Goal: Check status: Check status

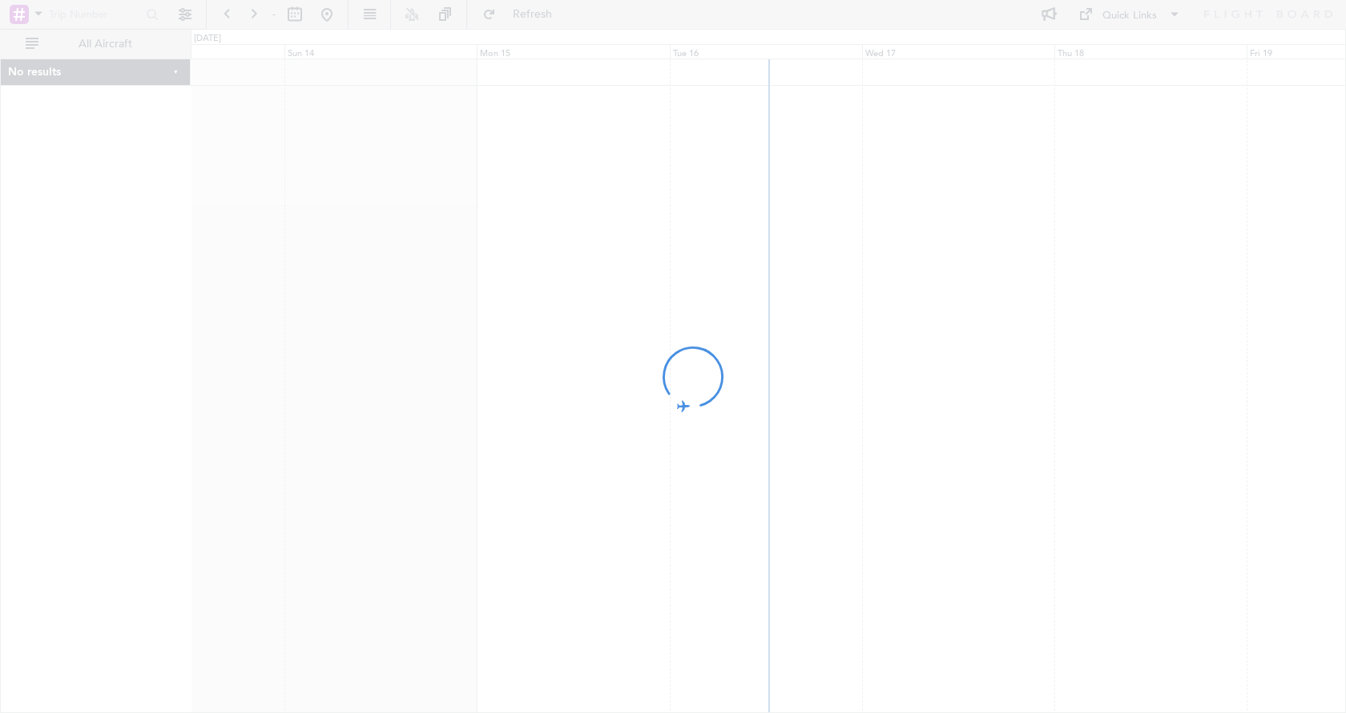
drag, startPoint x: 1110, startPoint y: 460, endPoint x: 800, endPoint y: 480, distance: 310.8
click at [835, 480] on div at bounding box center [673, 356] width 1346 height 713
drag, startPoint x: 937, startPoint y: 458, endPoint x: 446, endPoint y: 495, distance: 492.0
click at [470, 495] on div at bounding box center [673, 356] width 1346 height 713
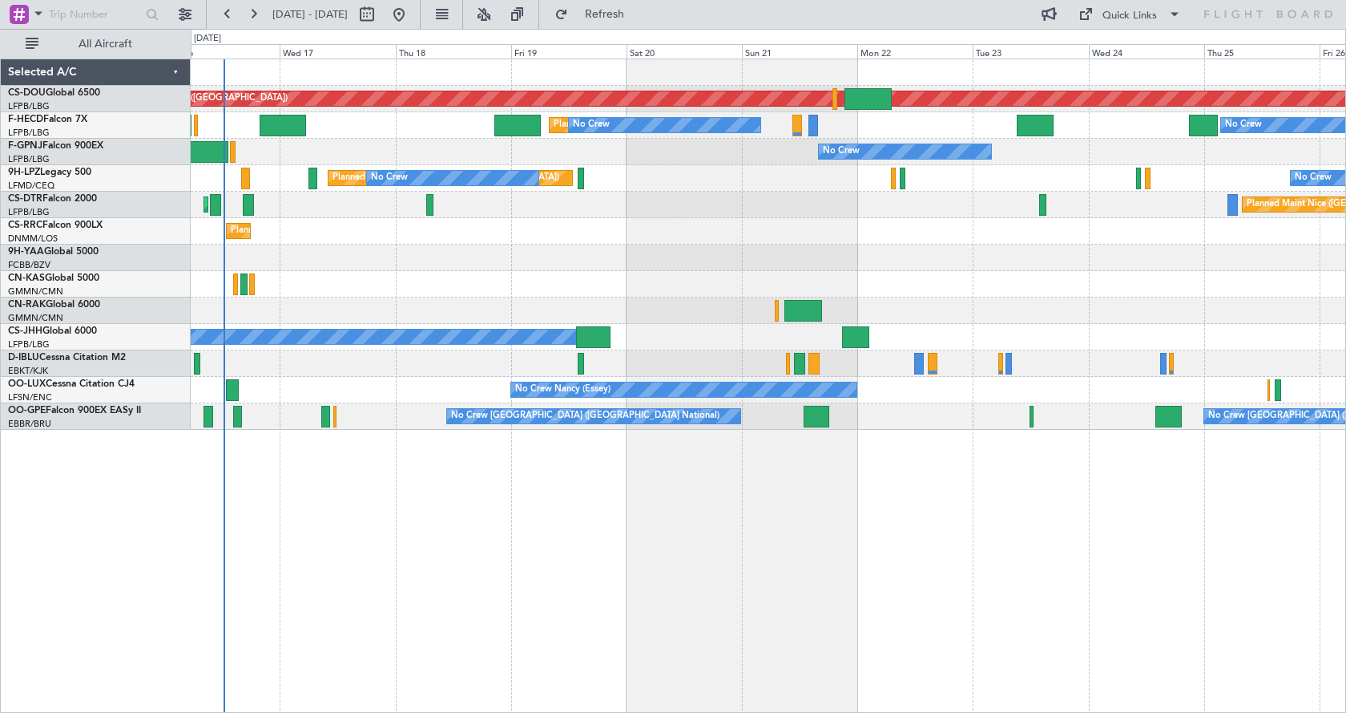
click at [426, 579] on div "Planned Maint London ([GEOGRAPHIC_DATA]) Planned Maint [GEOGRAPHIC_DATA] ([GEOG…" at bounding box center [769, 386] width 1156 height 654
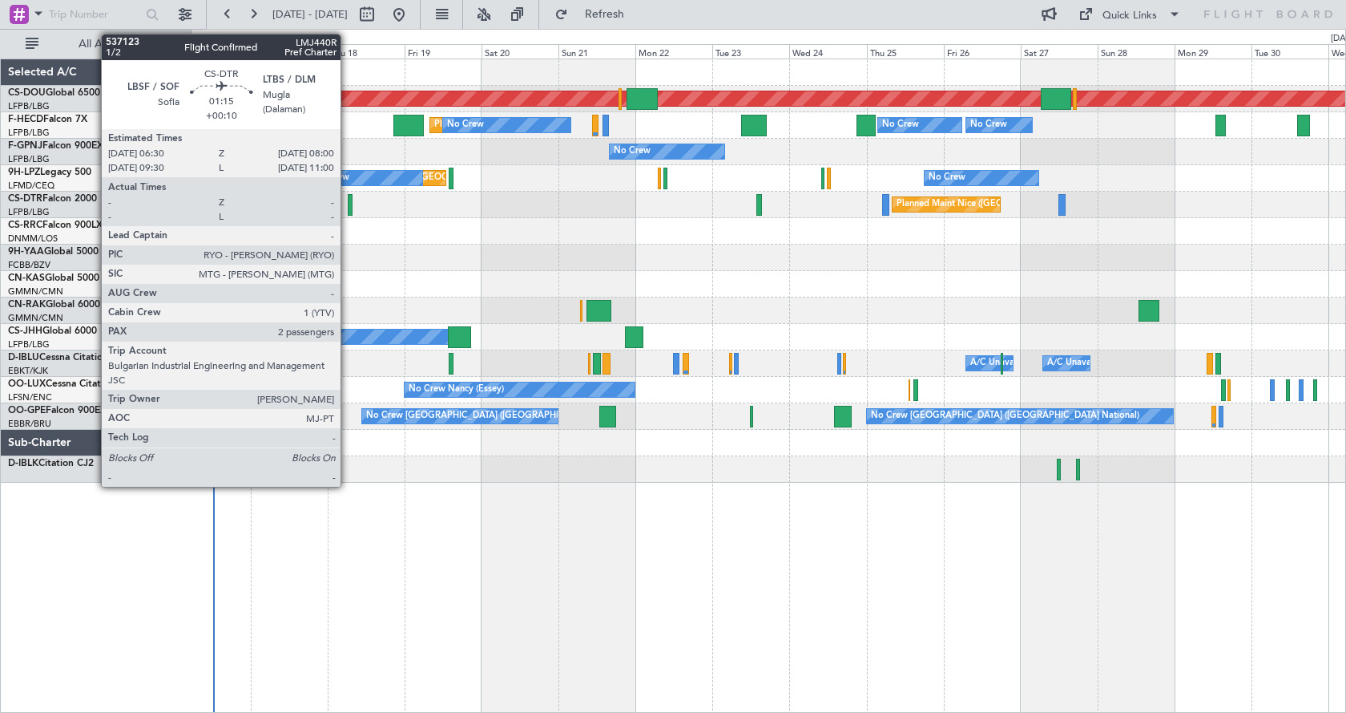
click at [348, 204] on div at bounding box center [351, 205] width 6 height 22
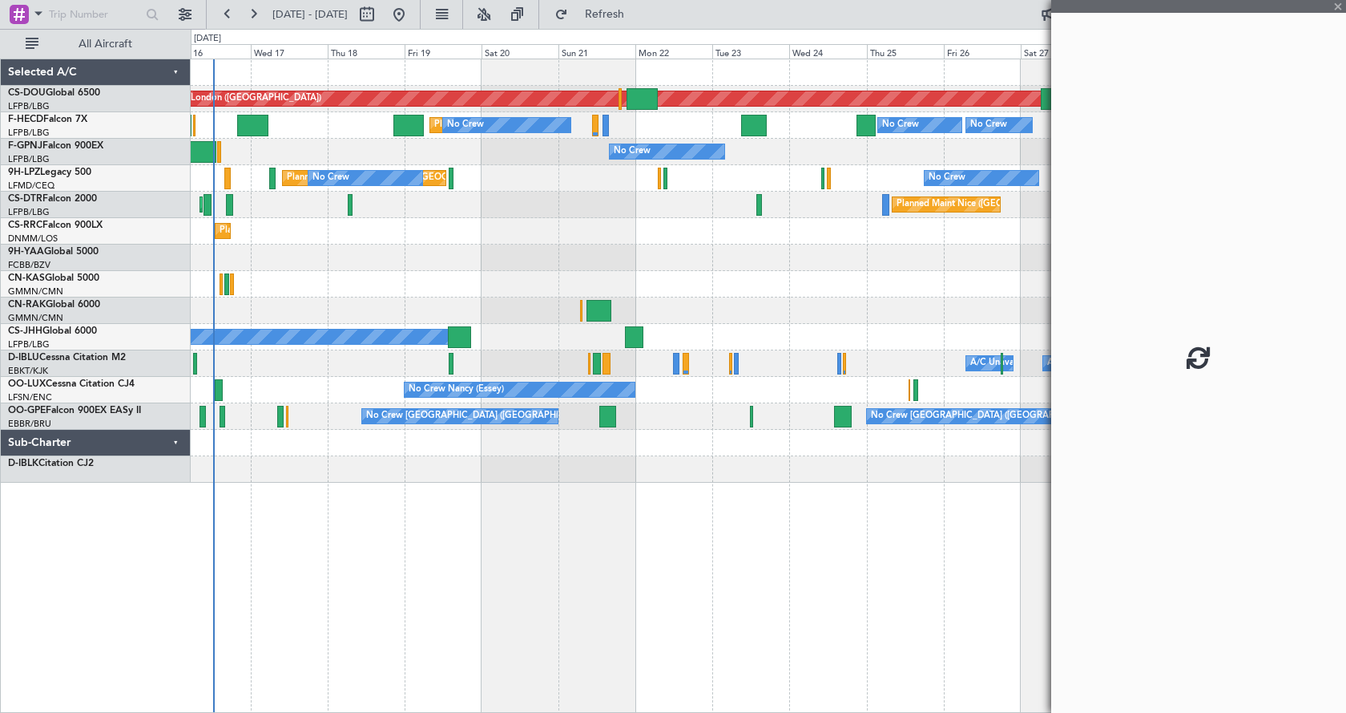
click at [702, 582] on div "Planned Maint London ([GEOGRAPHIC_DATA]) Planned Maint [GEOGRAPHIC_DATA] ([GEOG…" at bounding box center [769, 386] width 1156 height 654
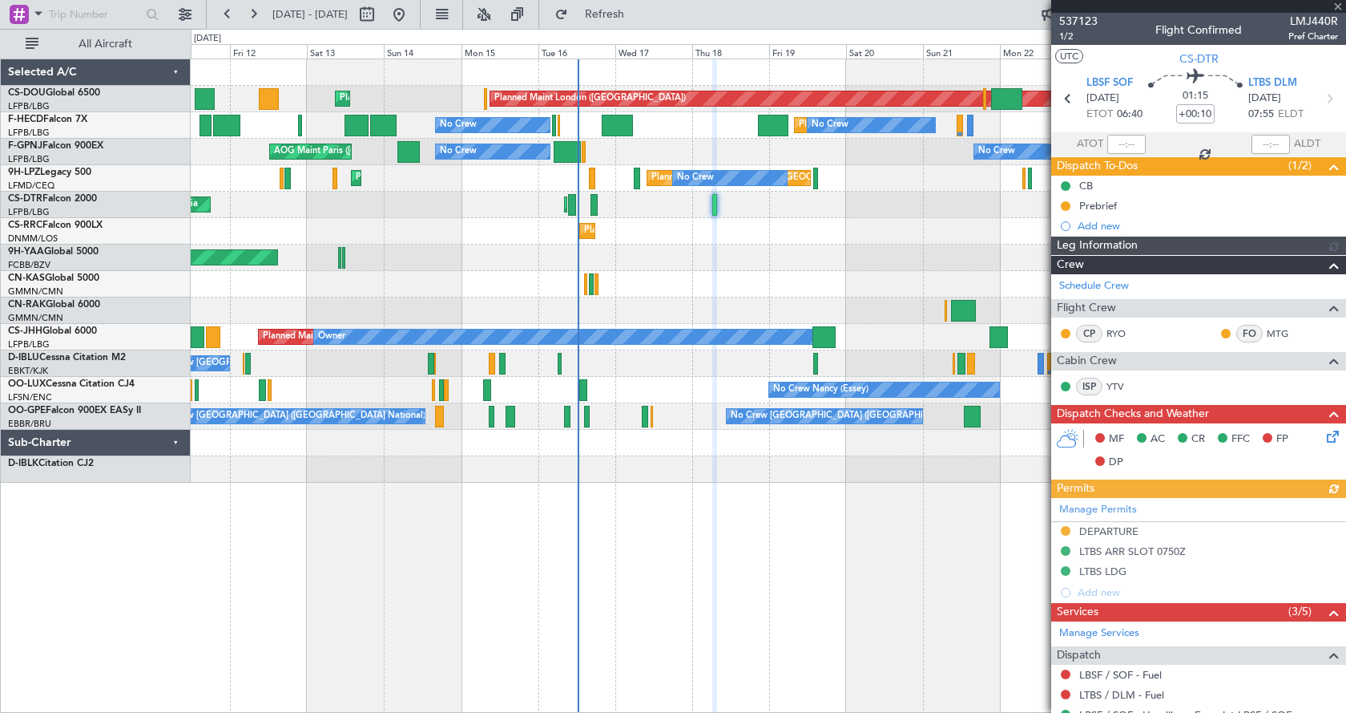
click at [873, 605] on div "Planned Maint London ([GEOGRAPHIC_DATA]) Planned Maint [GEOGRAPHIC_DATA] ([GEOG…" at bounding box center [769, 386] width 1156 height 654
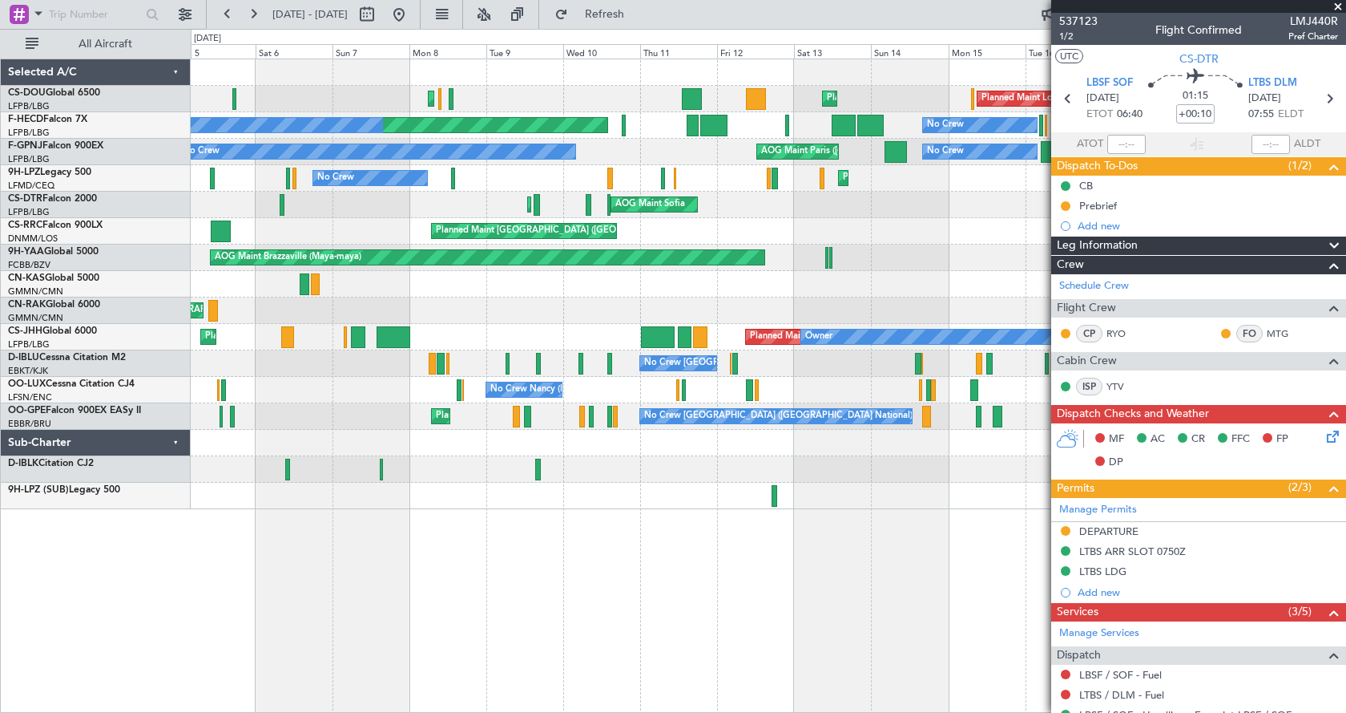
click at [652, 575] on div "Planned Maint London ([GEOGRAPHIC_DATA]) Planned Maint [GEOGRAPHIC_DATA] ([GEOG…" at bounding box center [769, 386] width 1156 height 654
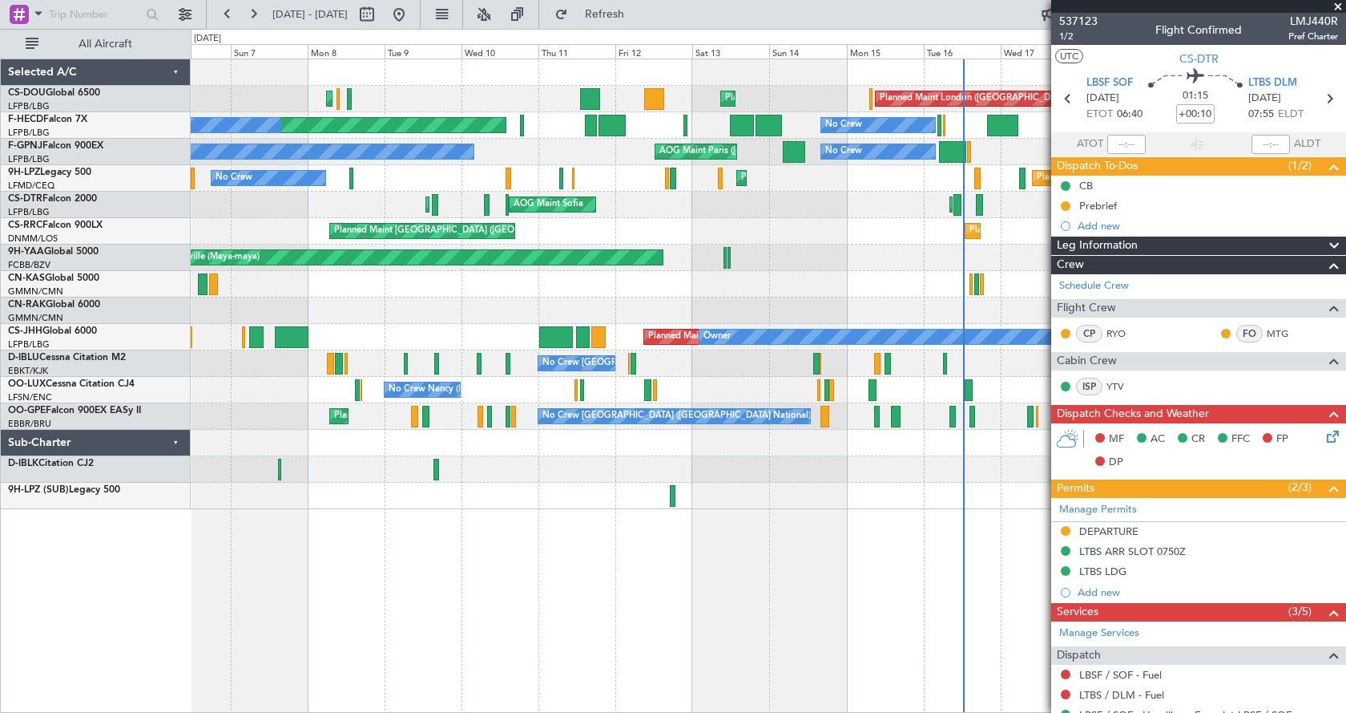
click at [462, 595] on div "Planned Maint London ([GEOGRAPHIC_DATA]) Planned Maint [GEOGRAPHIC_DATA] ([GEOG…" at bounding box center [769, 386] width 1156 height 654
click at [775, 448] on div "Planned Maint London ([GEOGRAPHIC_DATA]) Planned Maint [GEOGRAPHIC_DATA] ([GEOG…" at bounding box center [768, 284] width 1155 height 450
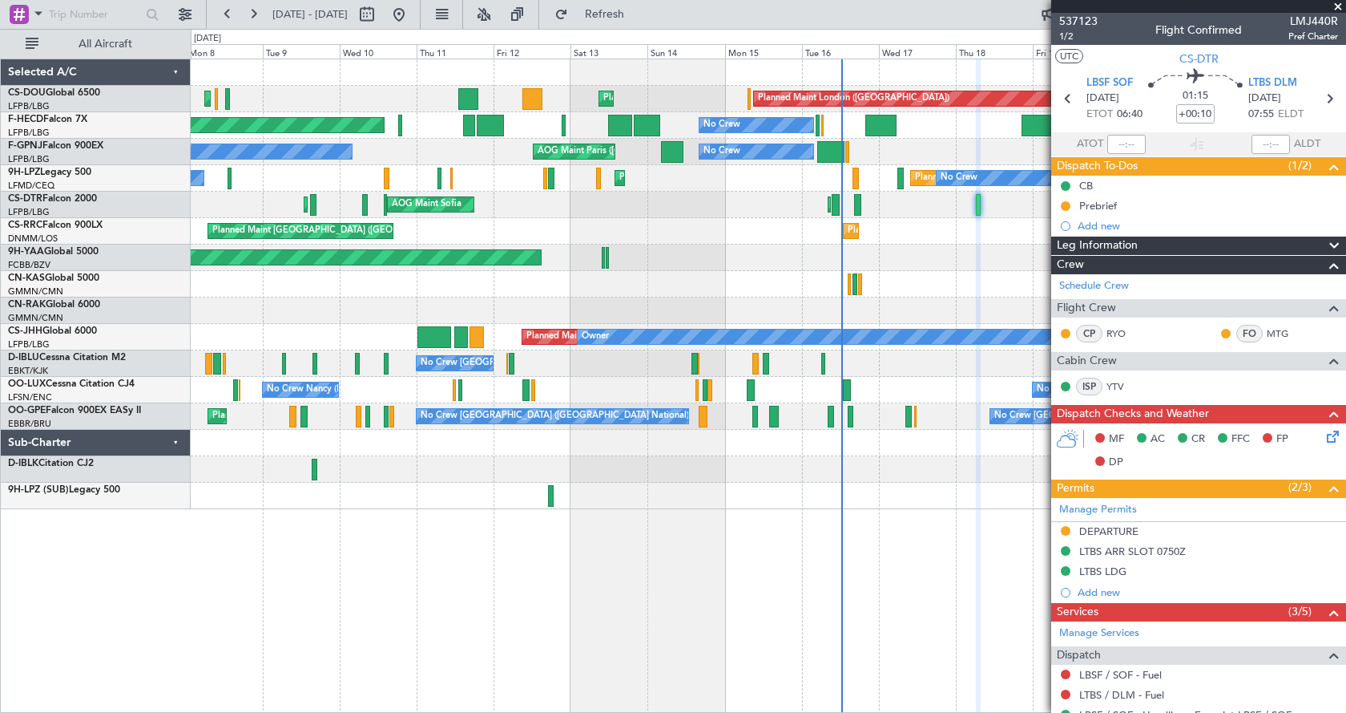
click at [700, 585] on div "Planned Maint London ([GEOGRAPHIC_DATA]) Planned Maint [GEOGRAPHIC_DATA] ([GEOG…" at bounding box center [769, 386] width 1156 height 654
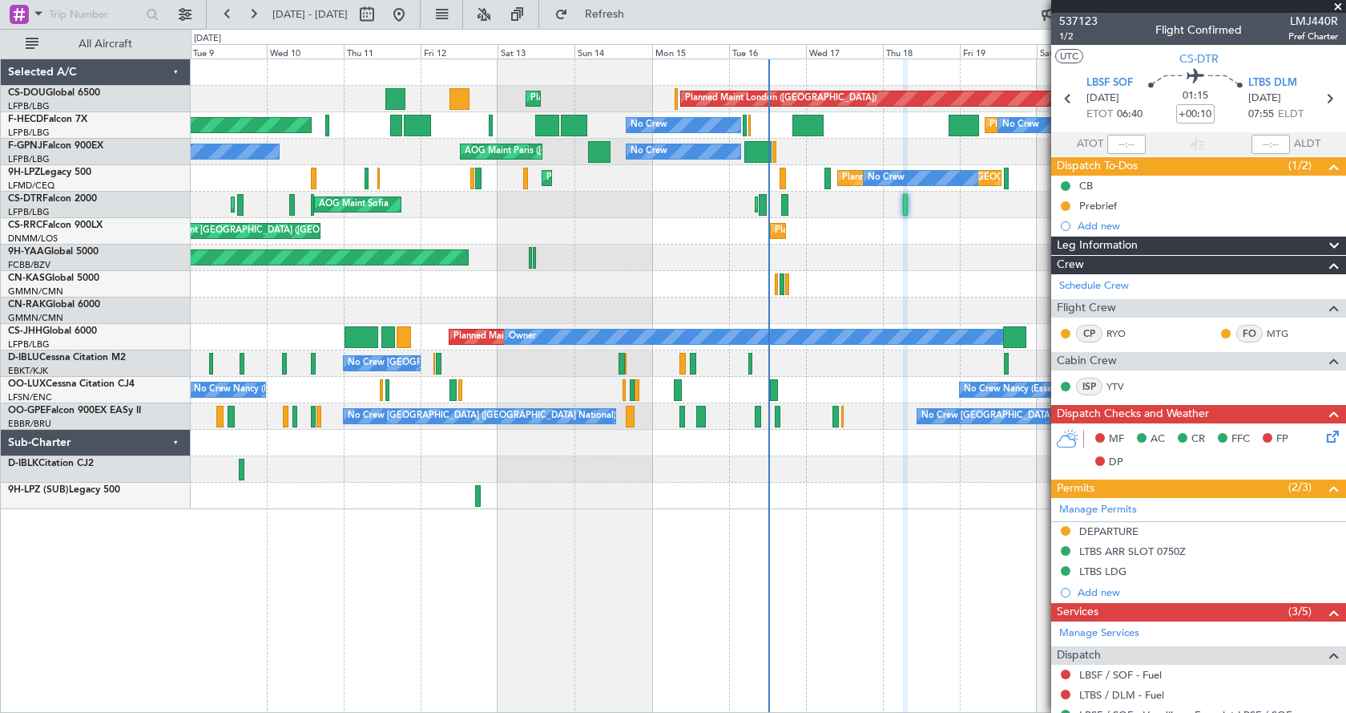
click at [829, 608] on div "Planned Maint London ([GEOGRAPHIC_DATA]) Planned Maint [GEOGRAPHIC_DATA] ([GEOG…" at bounding box center [769, 386] width 1156 height 654
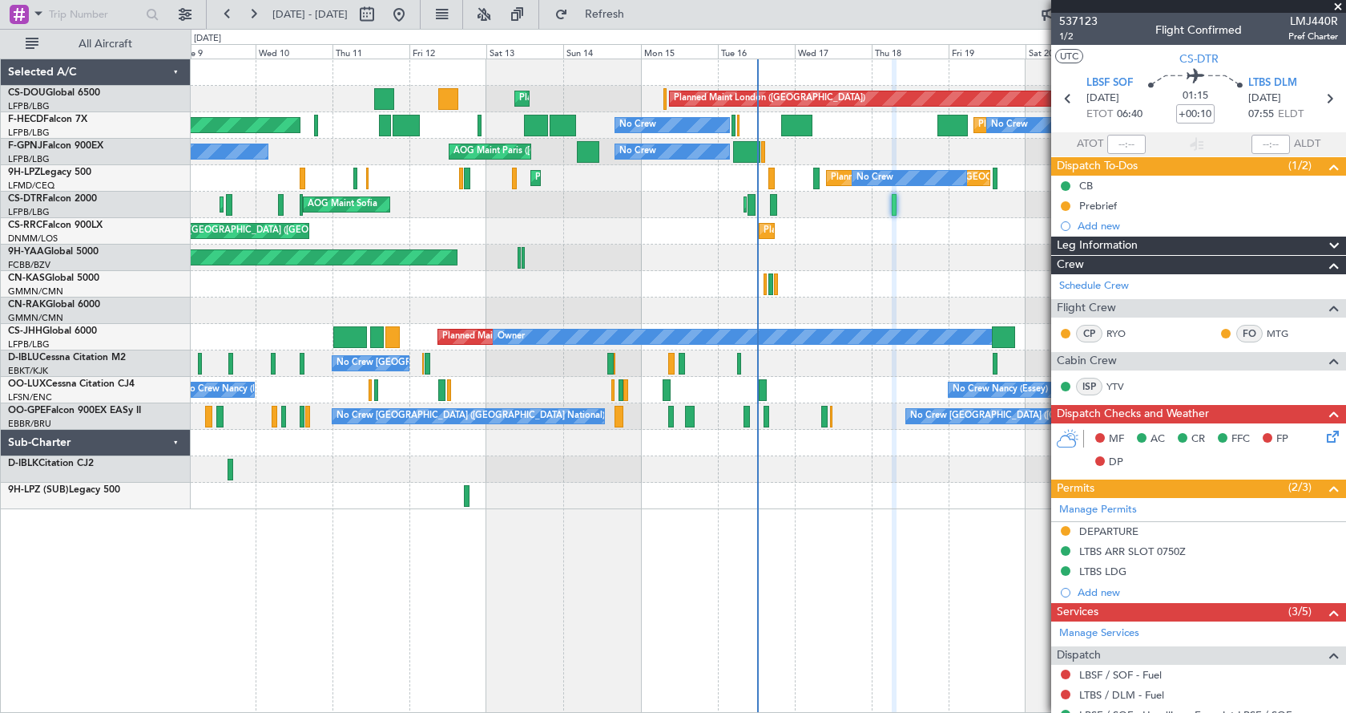
click at [539, 599] on div "Planned Maint London ([GEOGRAPHIC_DATA]) Planned Maint [GEOGRAPHIC_DATA] ([GEOG…" at bounding box center [769, 386] width 1156 height 654
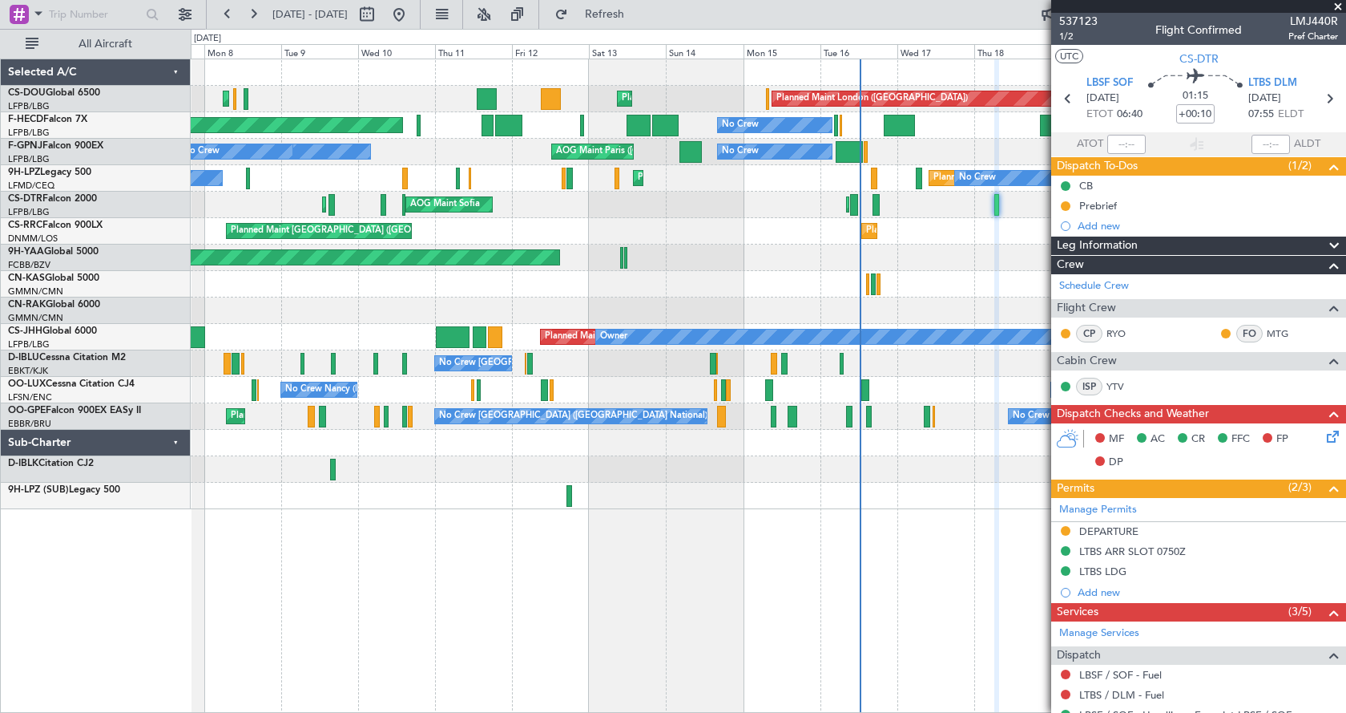
click at [757, 589] on div "Planned Maint London ([GEOGRAPHIC_DATA]) Planned Maint [GEOGRAPHIC_DATA] ([GEOG…" at bounding box center [769, 386] width 1156 height 654
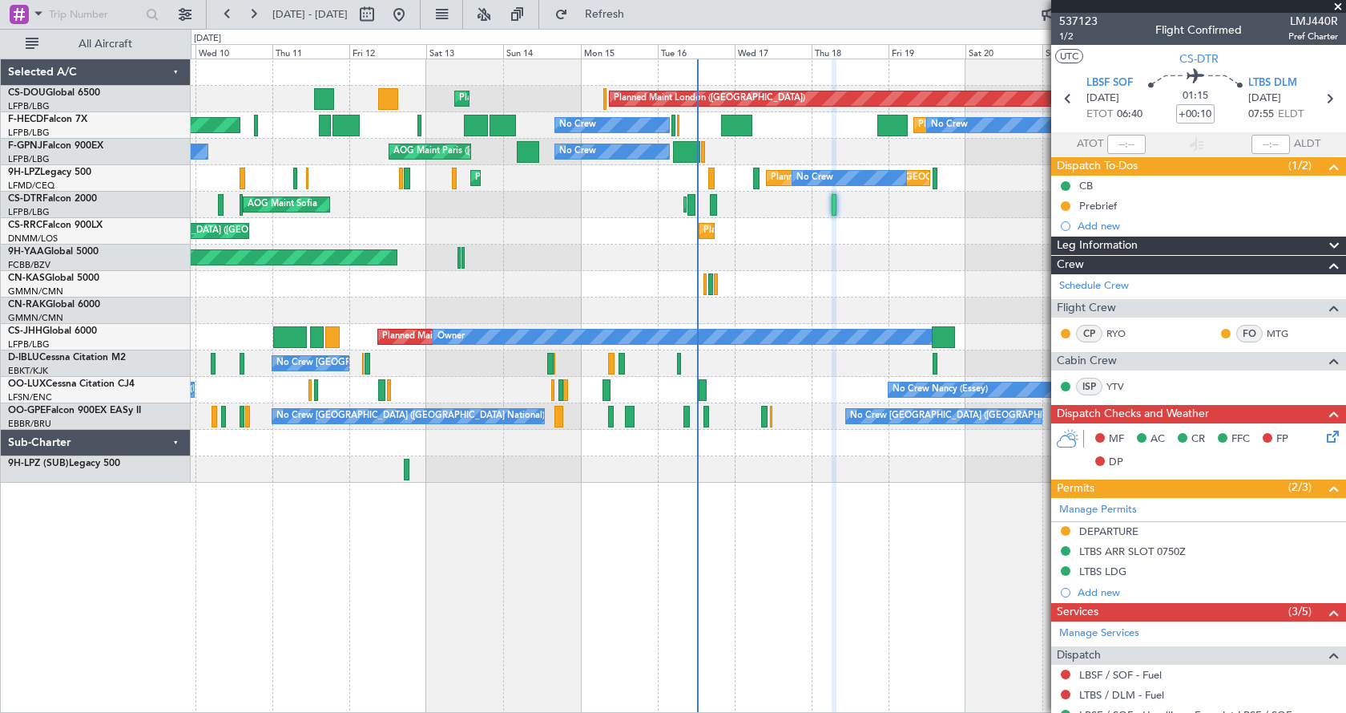
click at [860, 640] on div "Planned Maint London ([GEOGRAPHIC_DATA]) Planned Maint [GEOGRAPHIC_DATA] ([GEOG…" at bounding box center [769, 386] width 1156 height 654
click at [1340, 7] on span at bounding box center [1338, 7] width 16 height 14
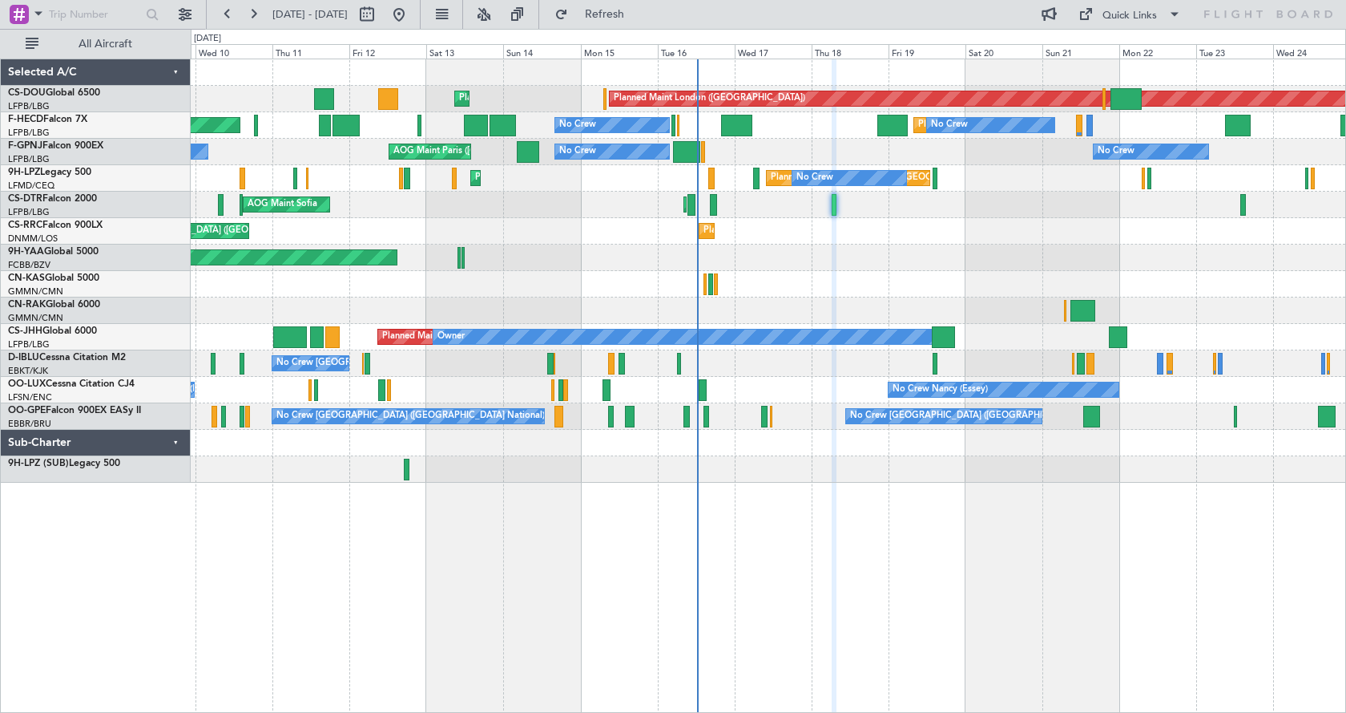
type input "0"
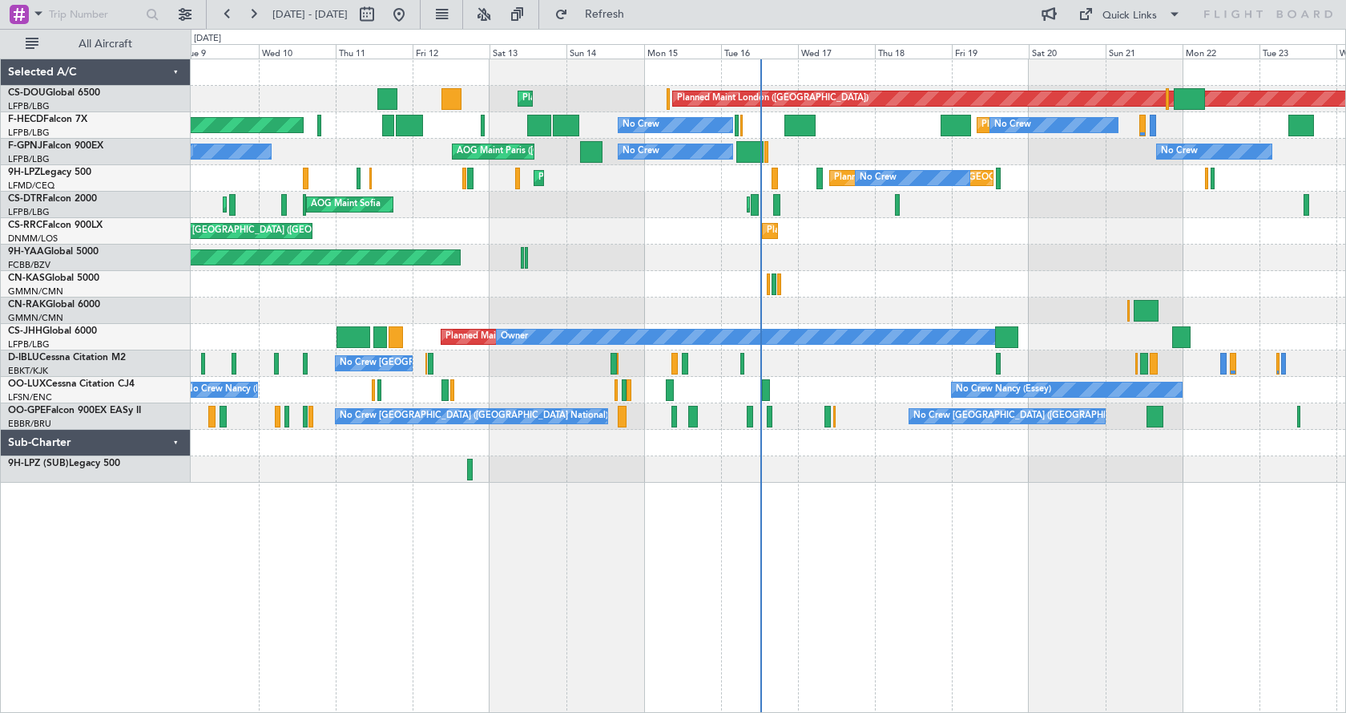
click at [894, 252] on div "AOG Maint Brazzaville (Maya-maya)" at bounding box center [768, 257] width 1155 height 26
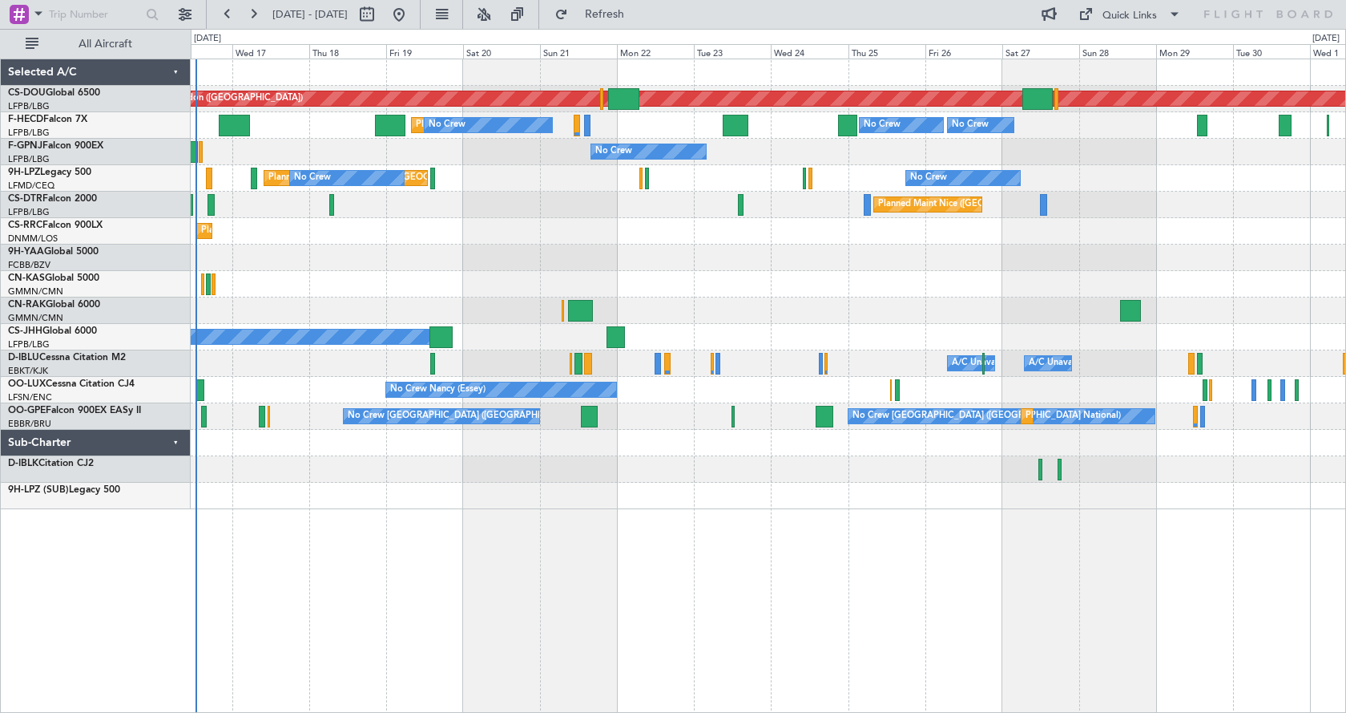
click at [580, 598] on div "Planned Maint London ([GEOGRAPHIC_DATA]) Planned Maint [GEOGRAPHIC_DATA] ([GEOG…" at bounding box center [769, 386] width 1156 height 654
click at [497, 18] on button at bounding box center [484, 15] width 26 height 26
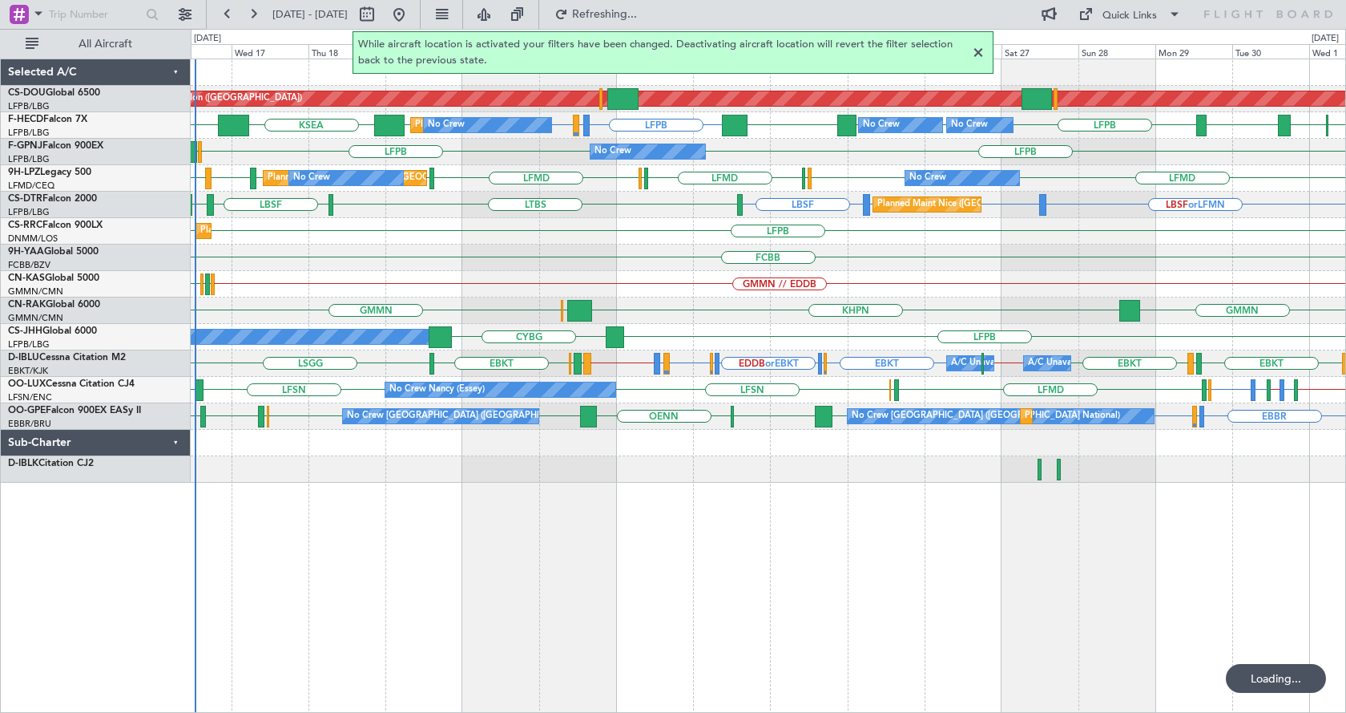
click at [975, 55] on div at bounding box center [978, 52] width 19 height 19
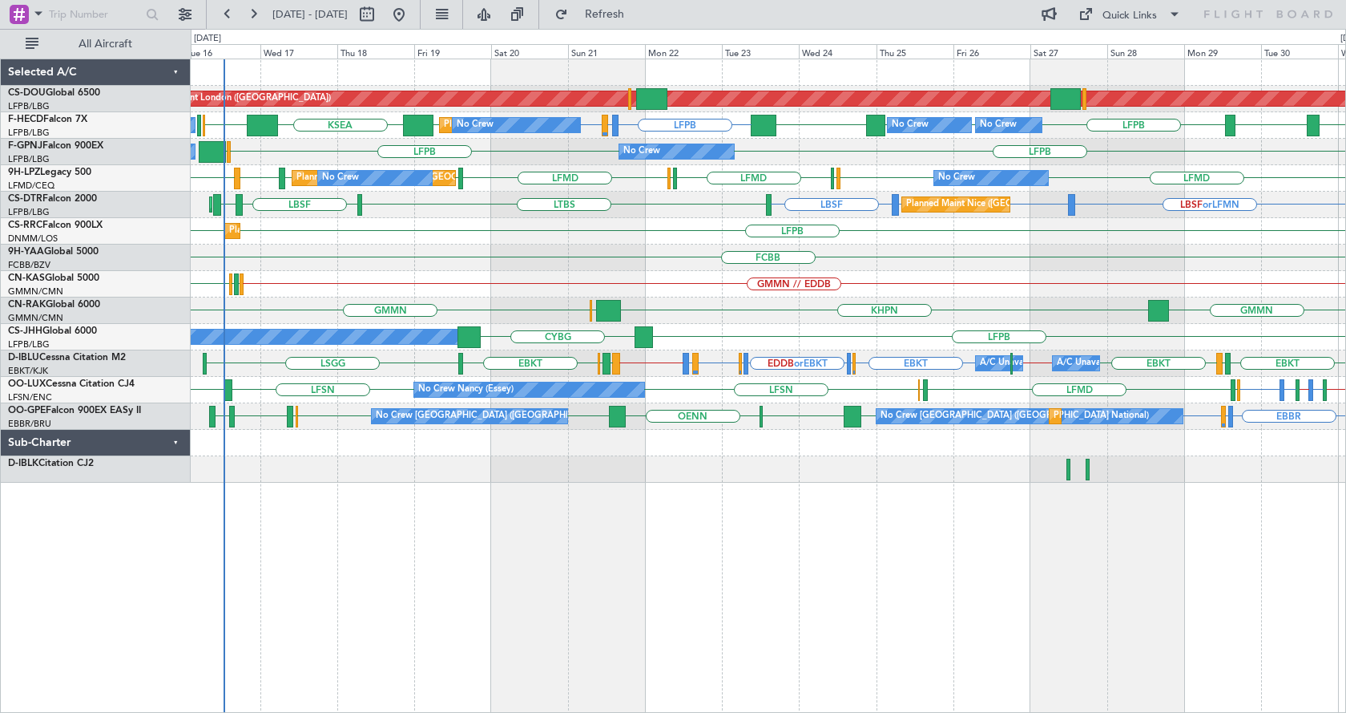
click at [577, 596] on div "Planned Maint London ([GEOGRAPHIC_DATA]) Planned Maint [GEOGRAPHIC_DATA] ([GEOG…" at bounding box center [769, 386] width 1156 height 654
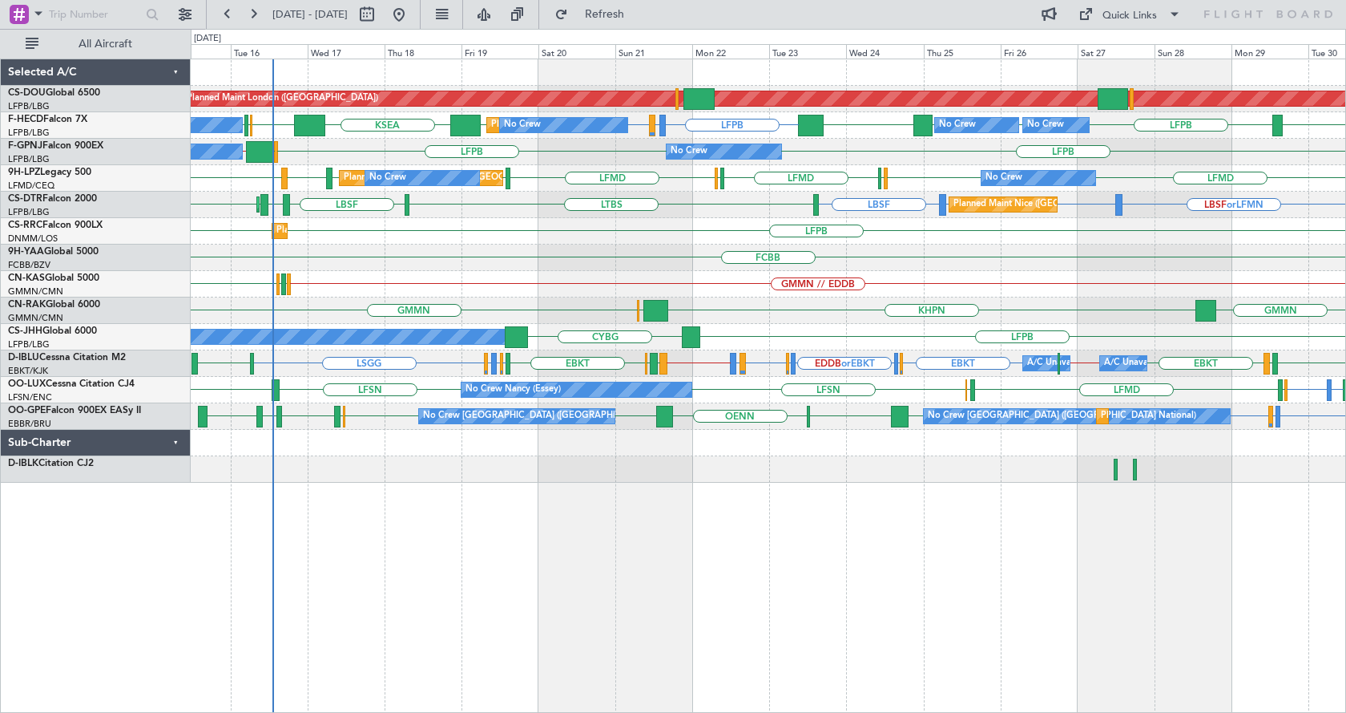
click at [405, 550] on div "Planned Maint London ([GEOGRAPHIC_DATA]) Planned Maint [GEOGRAPHIC_DATA] ([GEOG…" at bounding box center [769, 386] width 1156 height 654
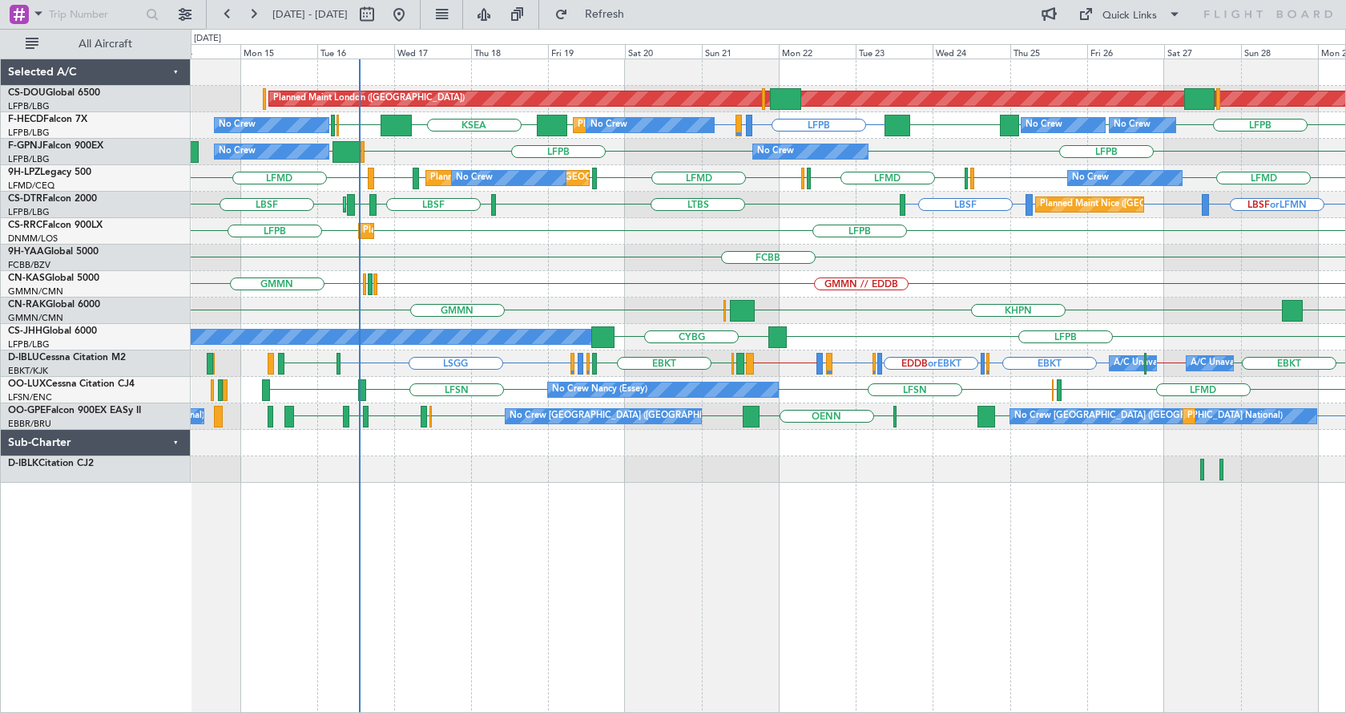
click at [503, 543] on div "Planned Maint London ([GEOGRAPHIC_DATA]) Planned Maint [GEOGRAPHIC_DATA] ([GEOG…" at bounding box center [769, 386] width 1156 height 654
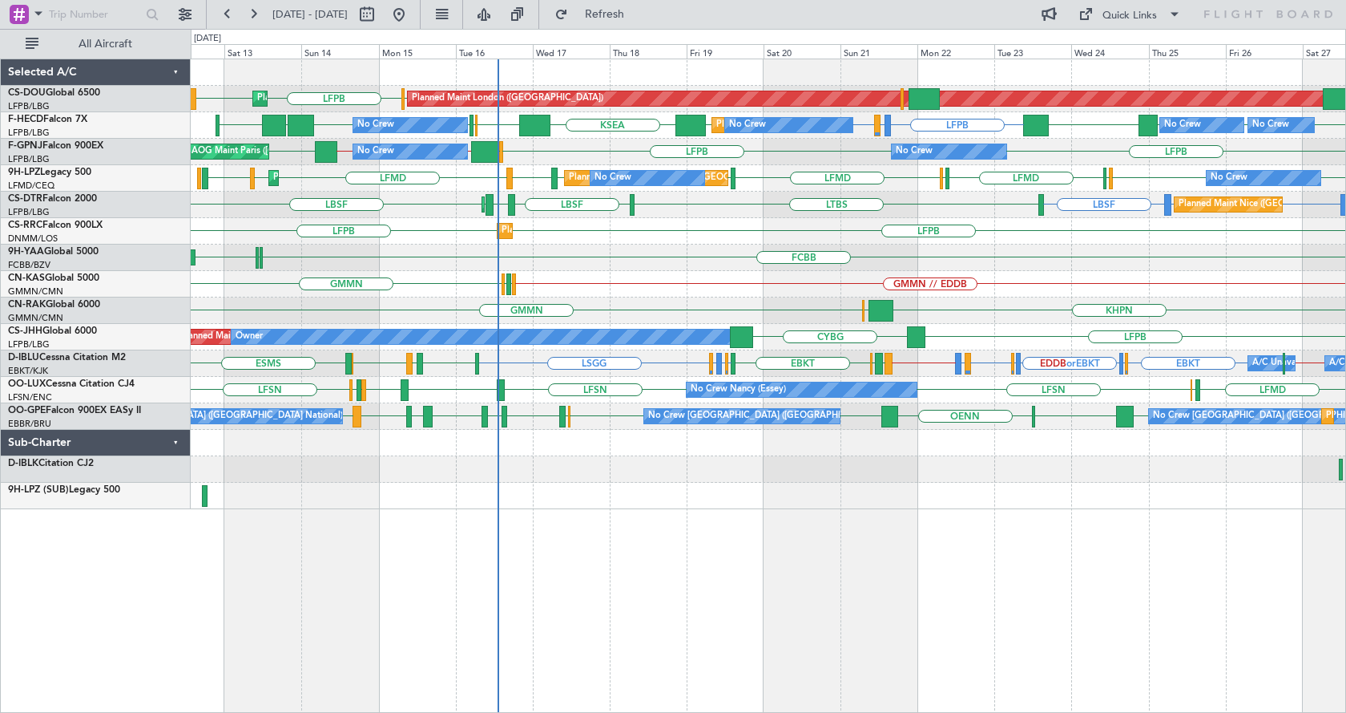
click at [761, 621] on div "LFPB EGKB LFPB Planned Maint [GEOGRAPHIC_DATA] ([GEOGRAPHIC_DATA]) Planned Main…" at bounding box center [769, 386] width 1156 height 654
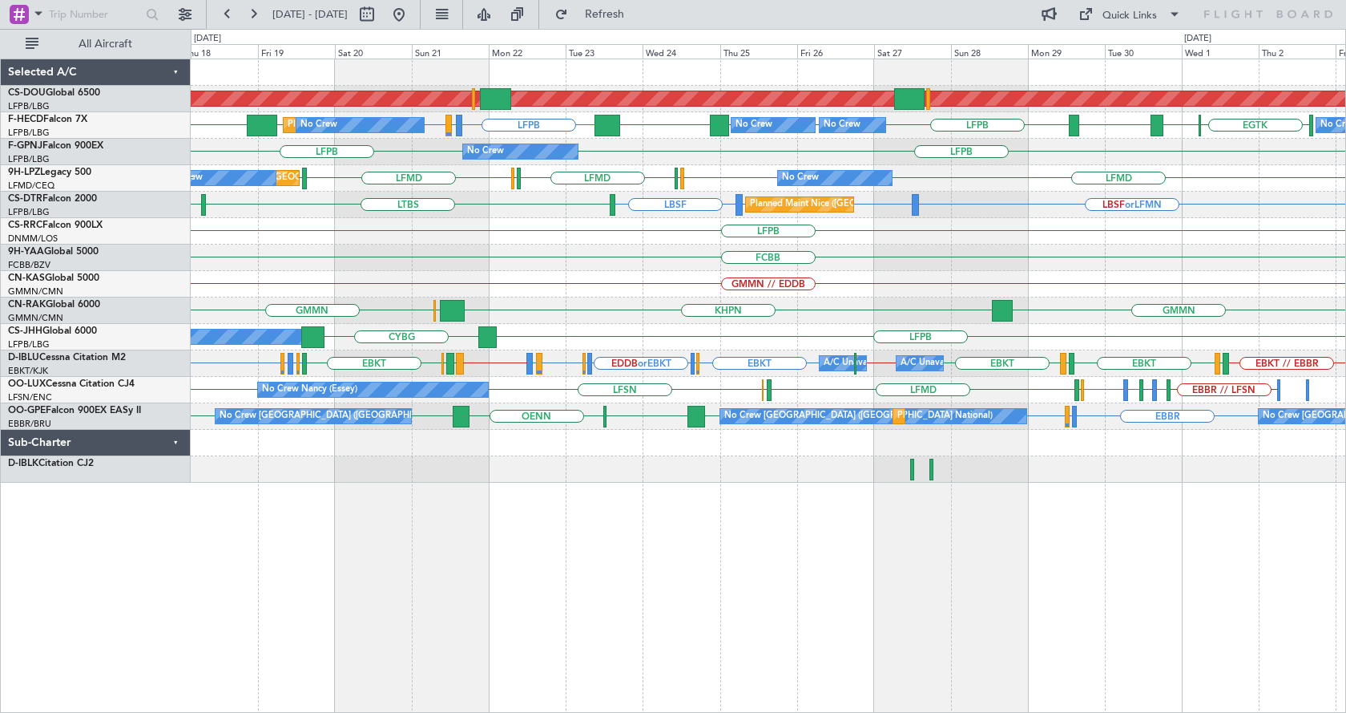
click at [1105, 519] on div "Planned Maint London ([GEOGRAPHIC_DATA]) Planned Maint [GEOGRAPHIC_DATA] ([GEOG…" at bounding box center [769, 386] width 1156 height 654
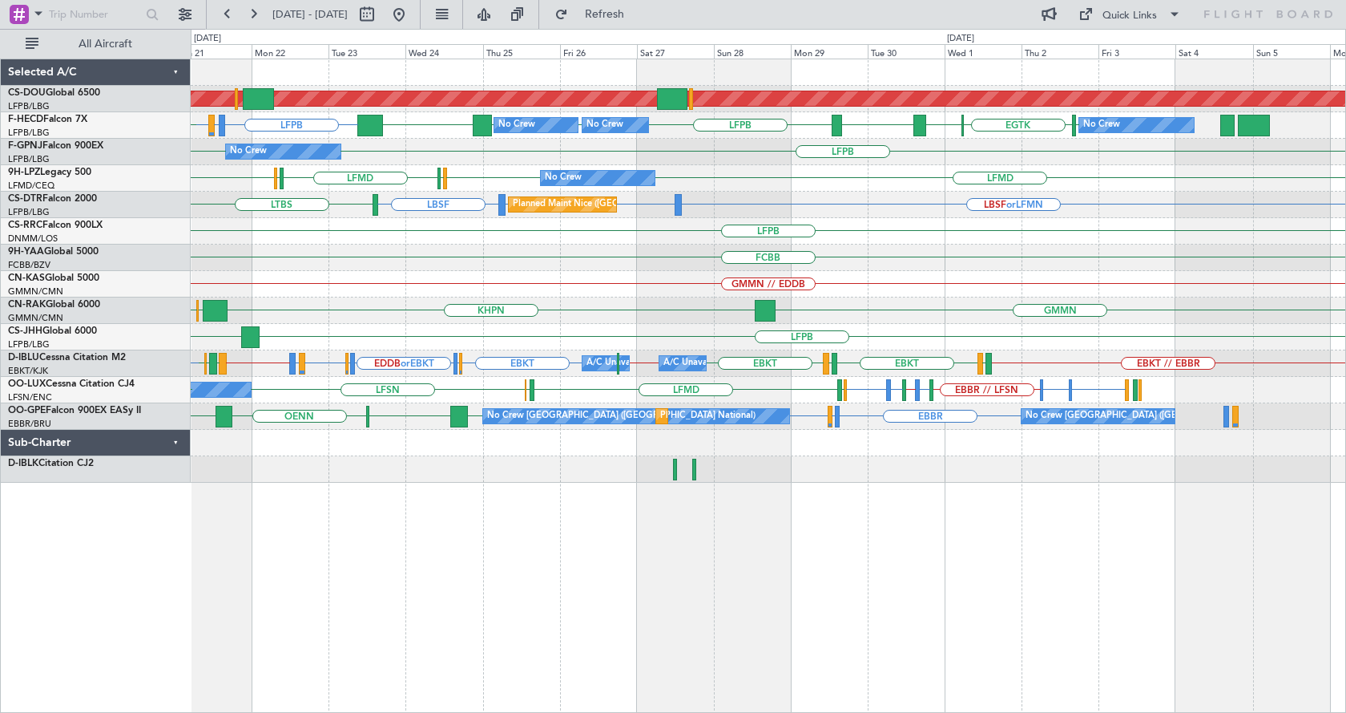
click at [890, 482] on div "Planned Maint London ([GEOGRAPHIC_DATA]) No Crew No Crew No Crew LFPB LIRA or L…" at bounding box center [769, 386] width 1156 height 654
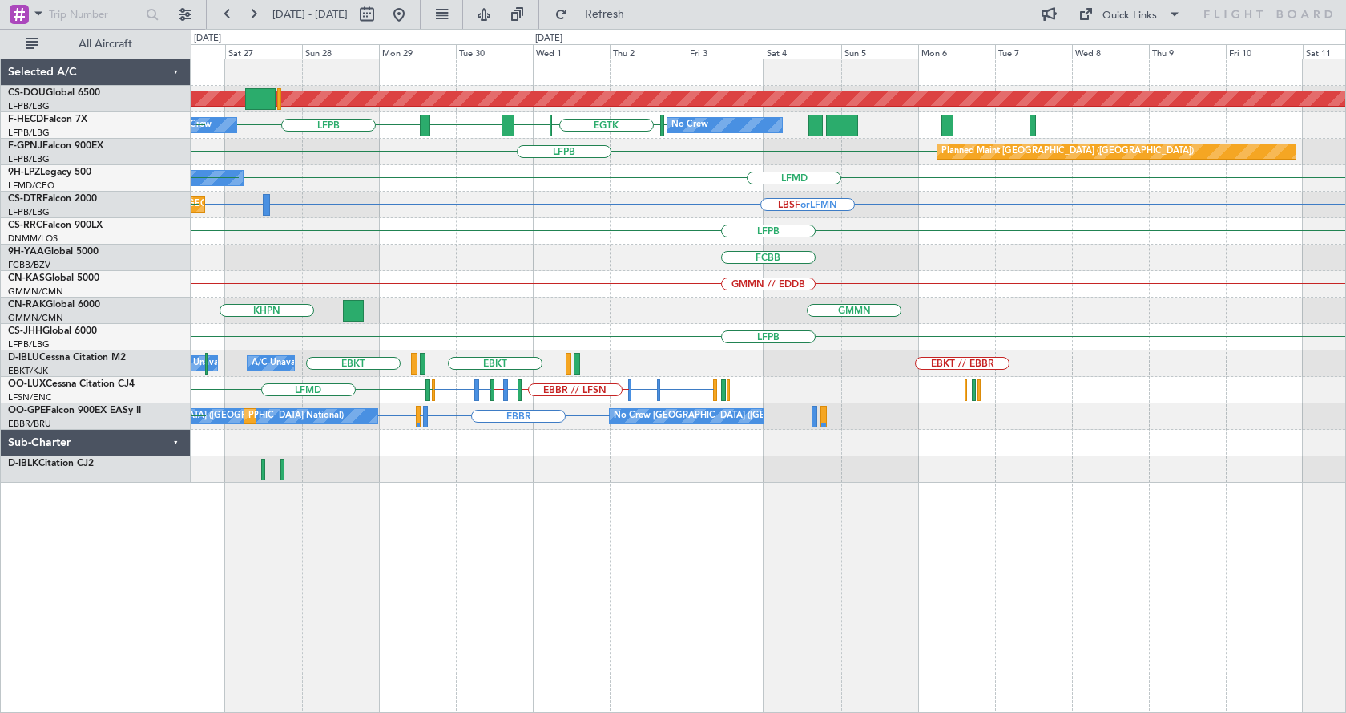
click at [628, 523] on div "Planned Maint London ([GEOGRAPHIC_DATA]) No Crew No Crew LFPB [GEOGRAPHIC_DATA]…" at bounding box center [769, 386] width 1156 height 654
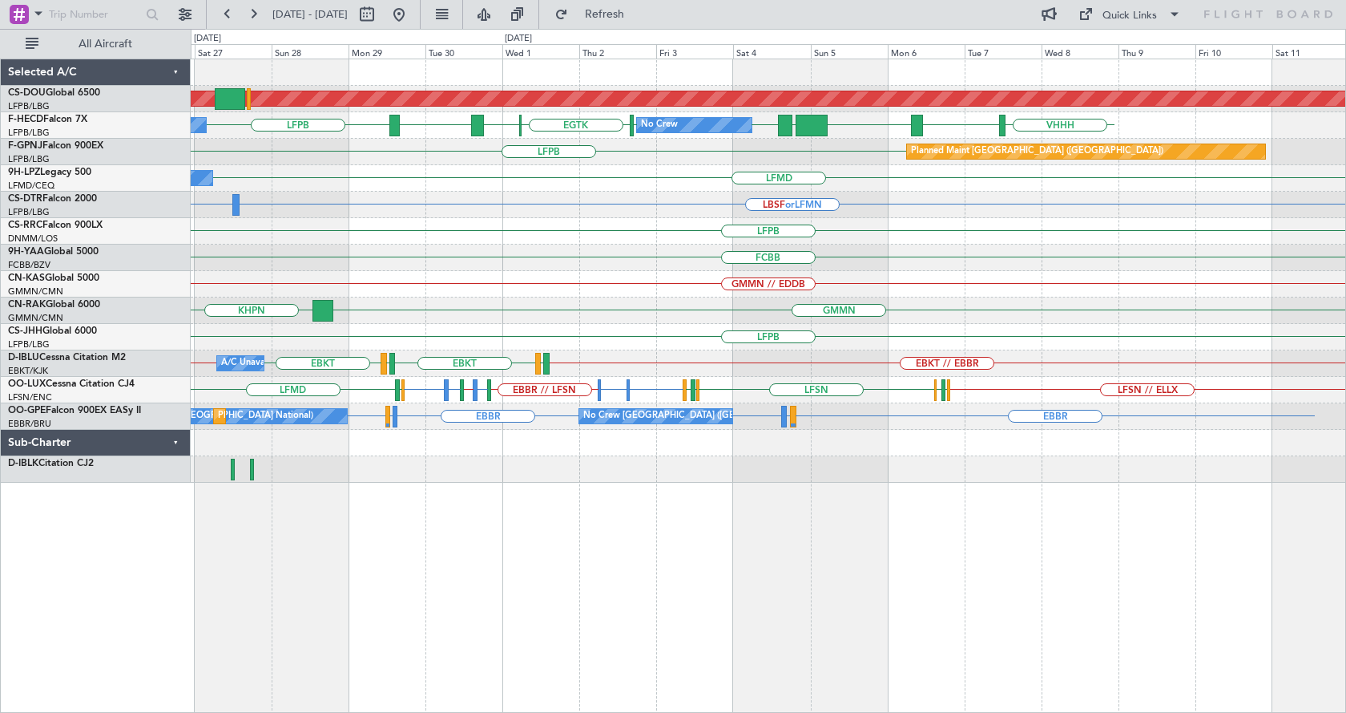
click at [1134, 591] on div "Planned Maint London ([GEOGRAPHIC_DATA]) VHHH RPLL WSSL HEGN LFPB LFPB [GEOGRAP…" at bounding box center [769, 386] width 1156 height 654
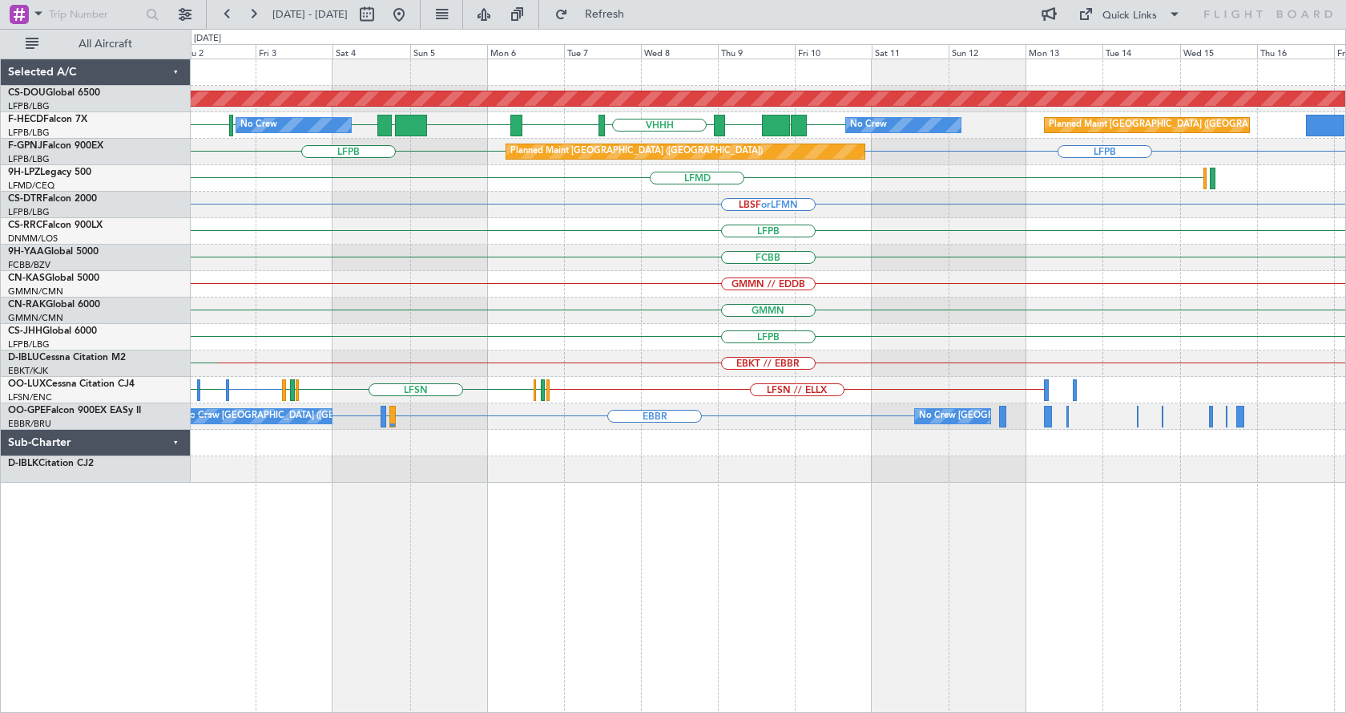
click at [700, 581] on div "Planned Maint London ([GEOGRAPHIC_DATA]) VHHH RPLL WSSL HEGN LFPB LFPB [GEOGRAP…" at bounding box center [769, 386] width 1156 height 654
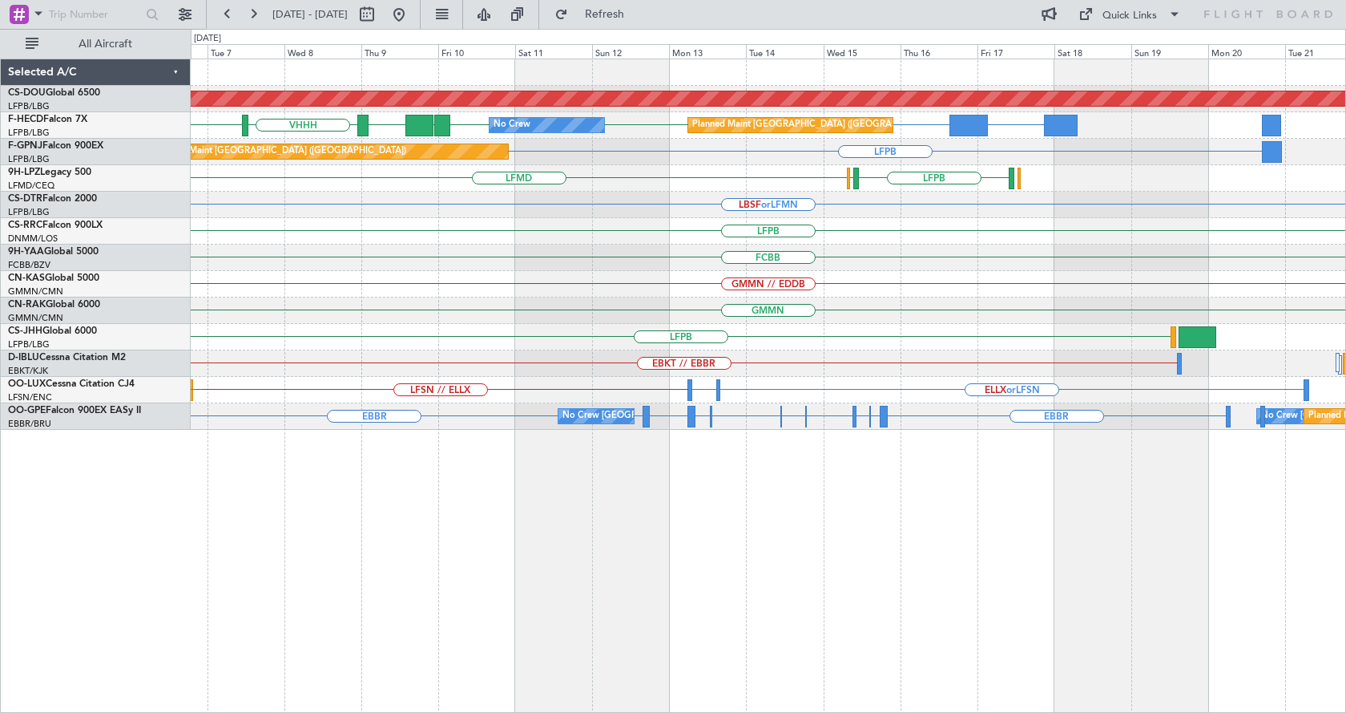
click at [759, 587] on div "Planned Maint London ([GEOGRAPHIC_DATA]) KLAX or LFPB LFPB VHHH RPLL LFPB LFPB …" at bounding box center [769, 386] width 1156 height 654
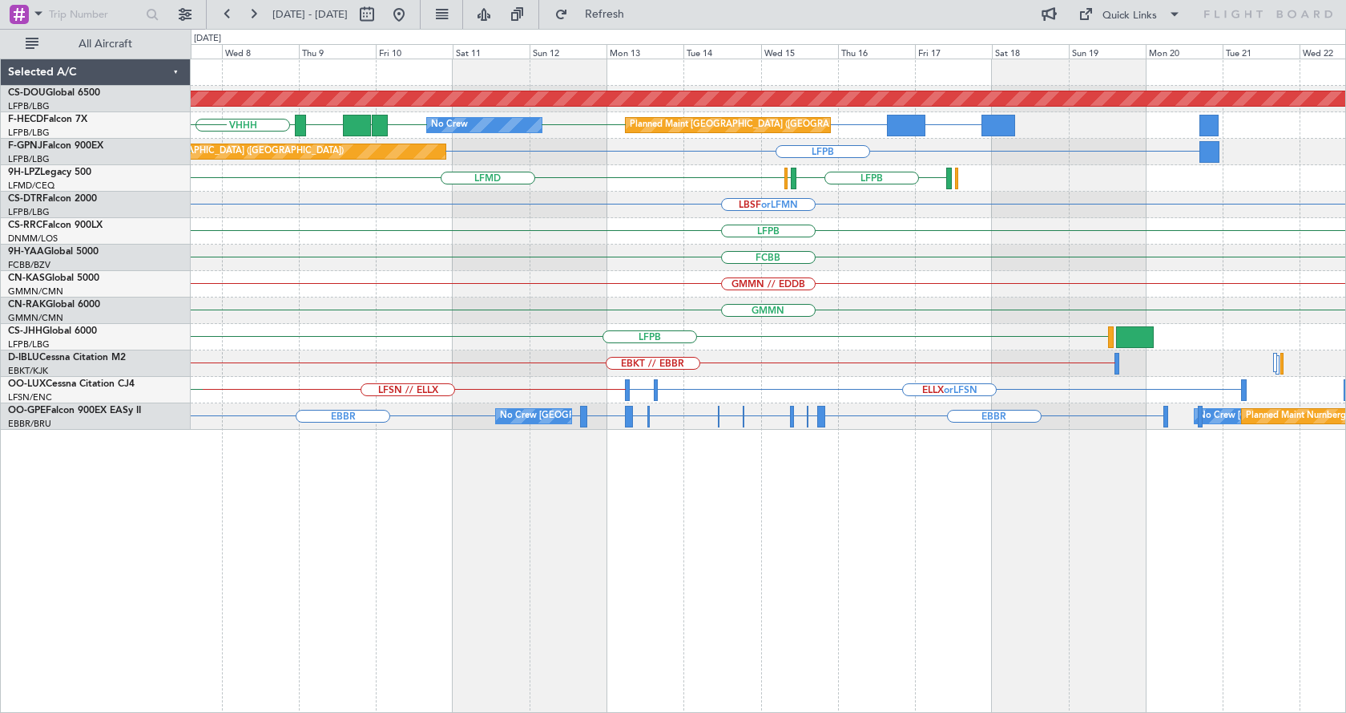
click at [620, 559] on div "Planned Maint London ([GEOGRAPHIC_DATA]) KLAX or LFPB LFPB VHHH LFPB LFPB UGTB …" at bounding box center [769, 386] width 1156 height 654
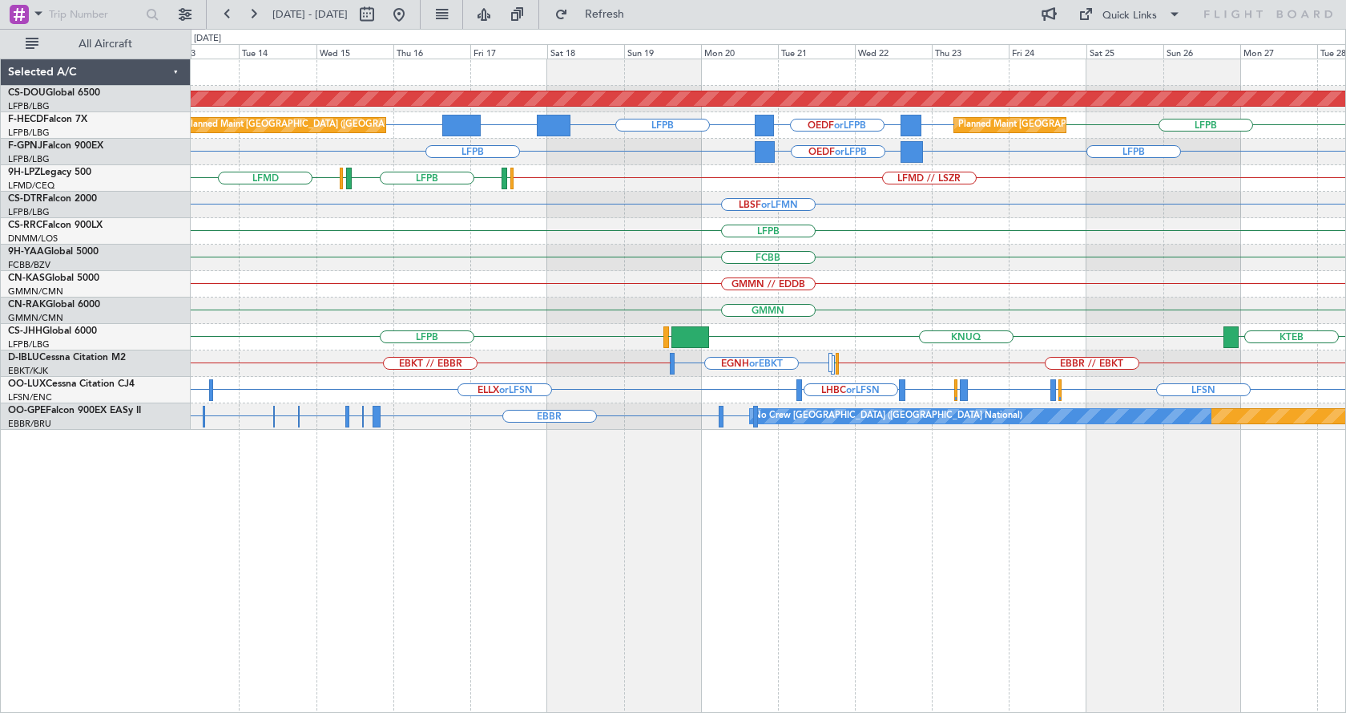
click at [469, 644] on div "Planned Maint London ([GEOGRAPHIC_DATA]) LFPB KLAX or LFPB LFPB LFPB OEDF or LF…" at bounding box center [769, 386] width 1156 height 654
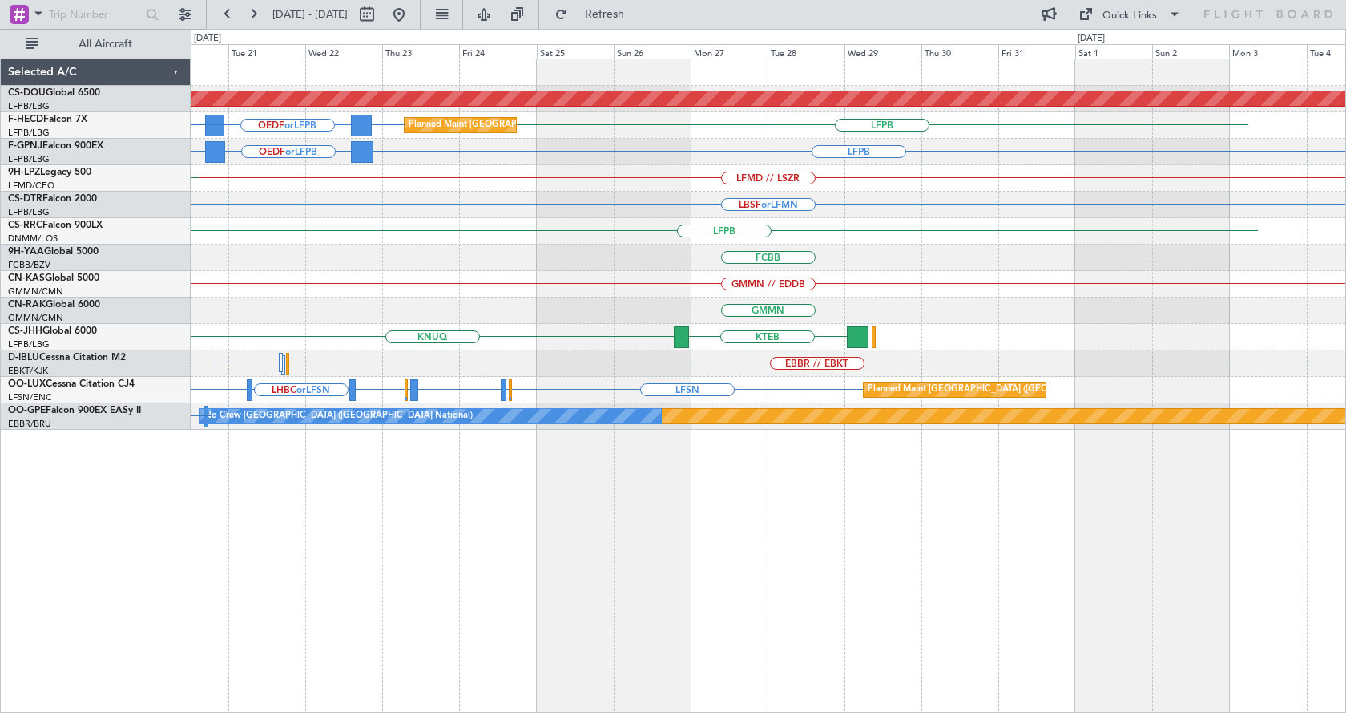
click at [596, 587] on div "Planned Maint London ([GEOGRAPHIC_DATA]) LFPB LFPB OEDF or LFPB LFPB Planned Ma…" at bounding box center [769, 386] width 1156 height 654
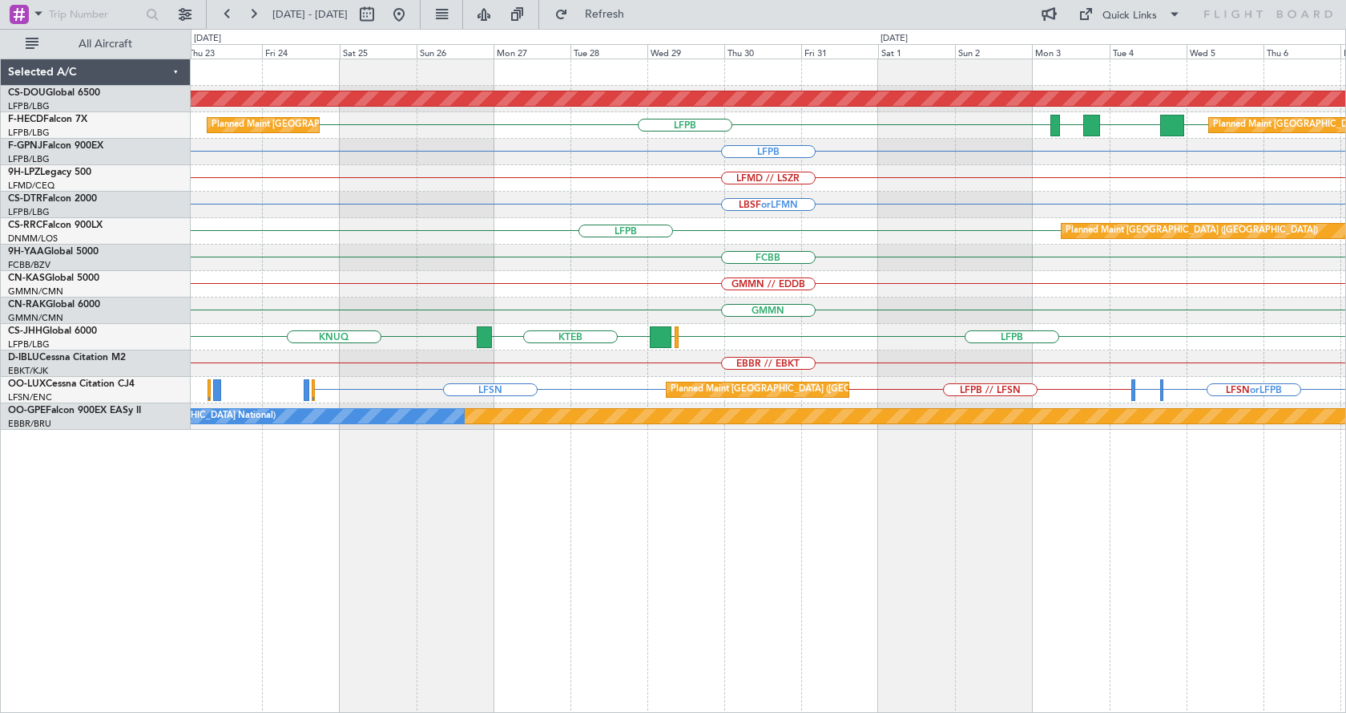
click at [1075, 559] on div "Planned Maint London ([GEOGRAPHIC_DATA]) EGKB LFPB LFPB FOOL GMMN Planned Maint…" at bounding box center [769, 386] width 1156 height 654
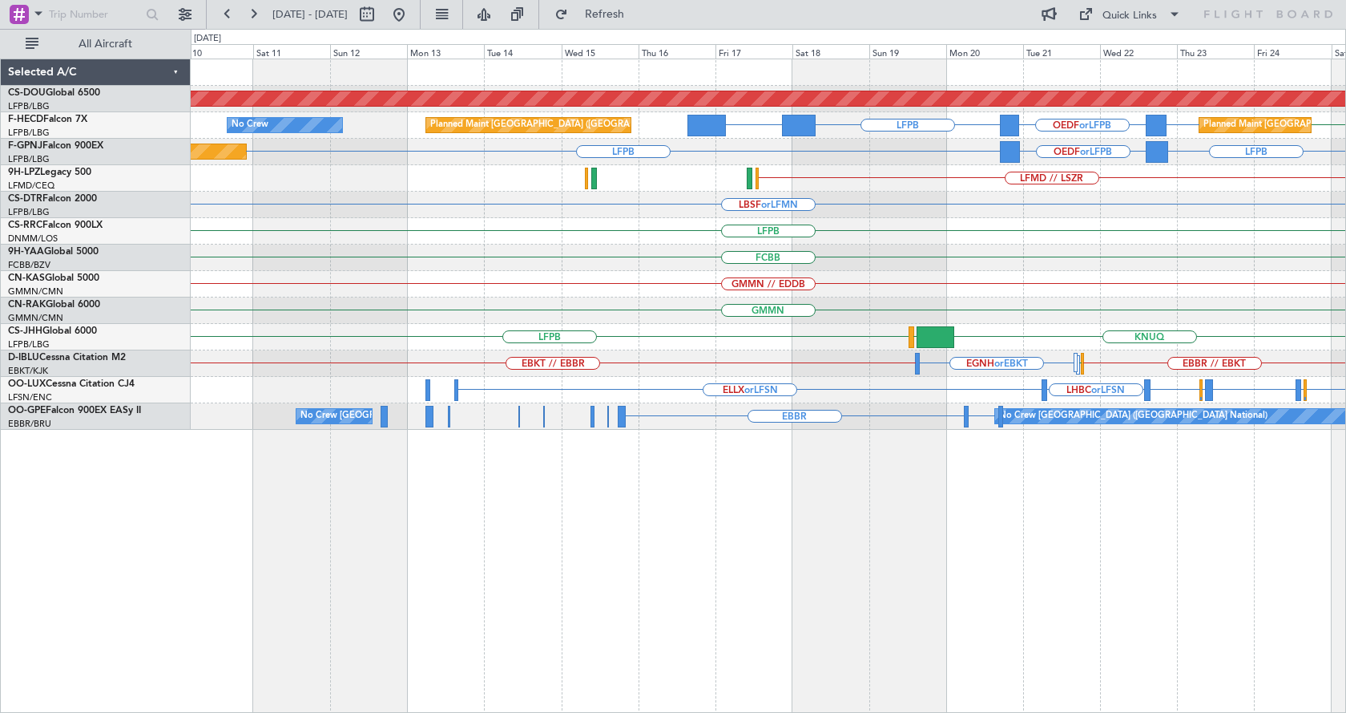
click at [1120, 509] on div "Planned Maint London ([GEOGRAPHIC_DATA]) LFPB KLAX or LFPB LFPB OEDF or LFPB LF…" at bounding box center [769, 386] width 1156 height 654
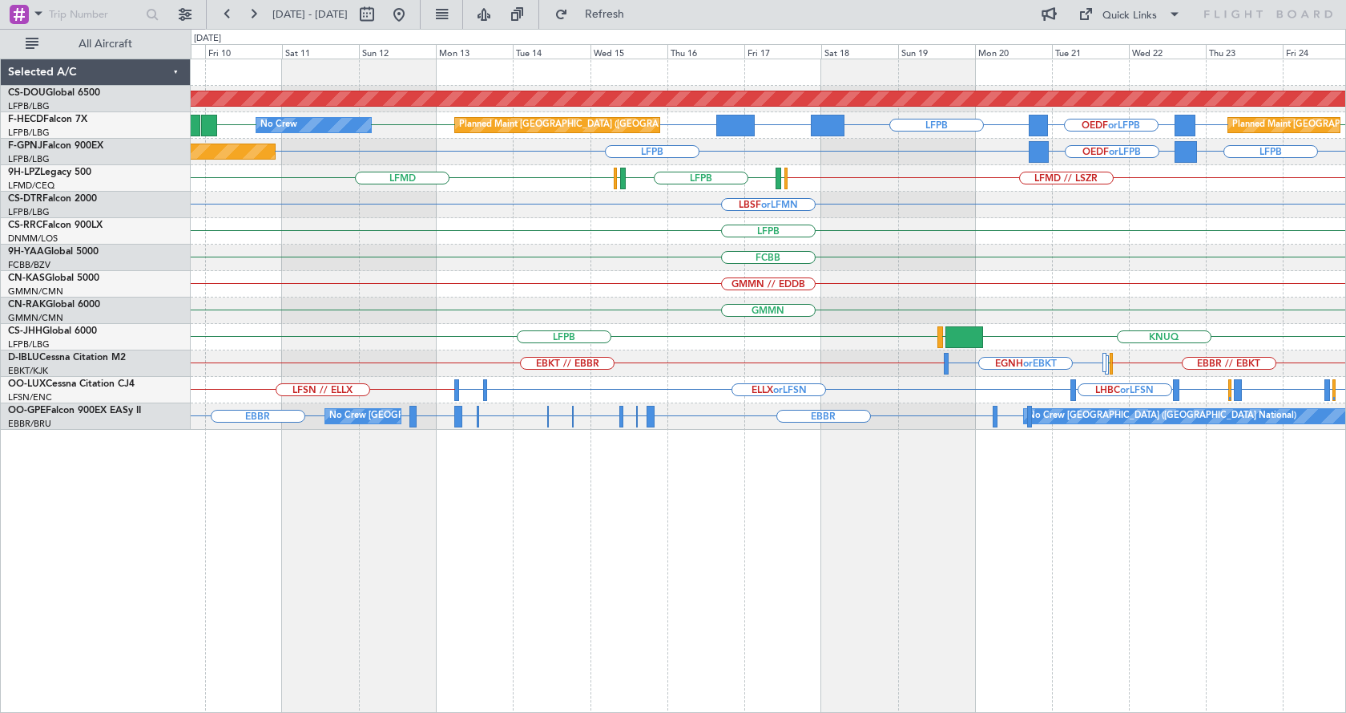
click at [558, 542] on div "Planned Maint London ([GEOGRAPHIC_DATA]) Planned Maint [GEOGRAPHIC_DATA] ([GEOG…" at bounding box center [769, 386] width 1156 height 654
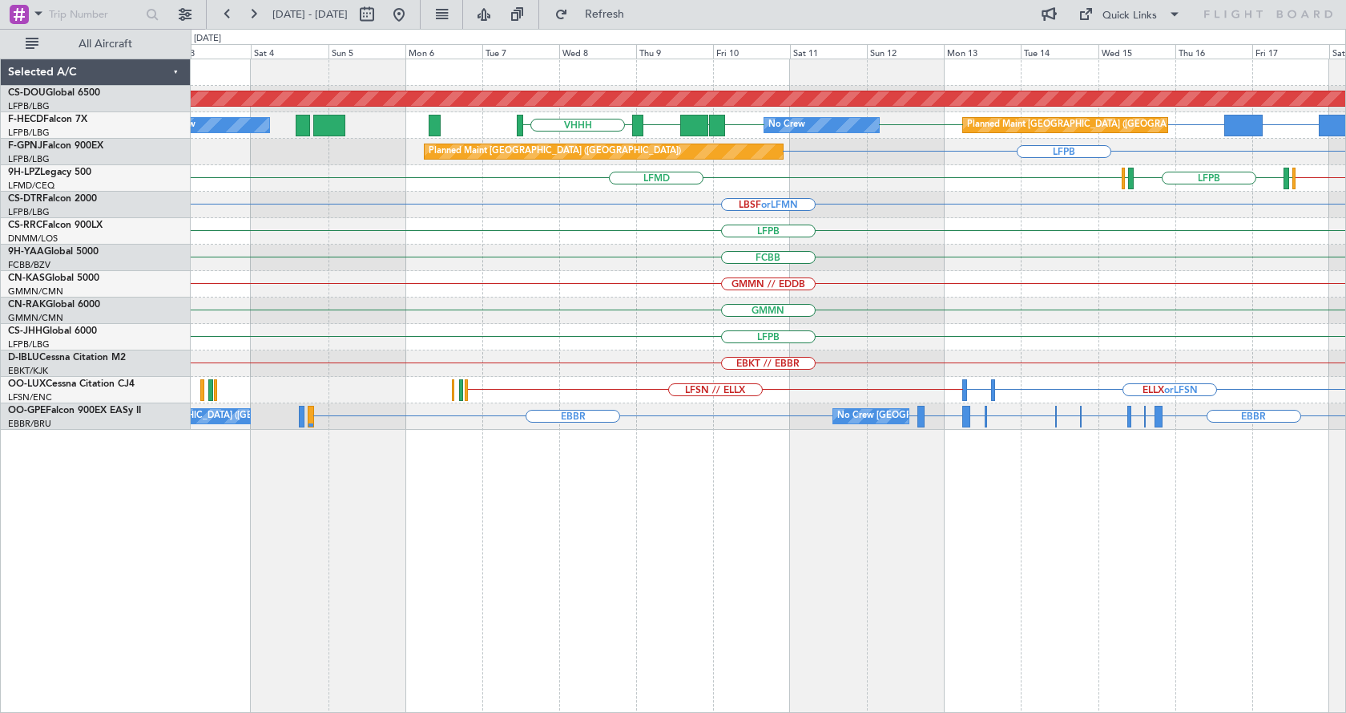
click at [884, 517] on div "Planned Maint London ([GEOGRAPHIC_DATA]) KLAX or LFPB LFPB VHHH LFPB LFPB UGTB …" at bounding box center [769, 386] width 1156 height 654
click at [1014, 565] on div "Planned Maint London ([GEOGRAPHIC_DATA]) KLAX or LFPB LFPB VHHH LFPB LFPB UGTB …" at bounding box center [769, 386] width 1156 height 654
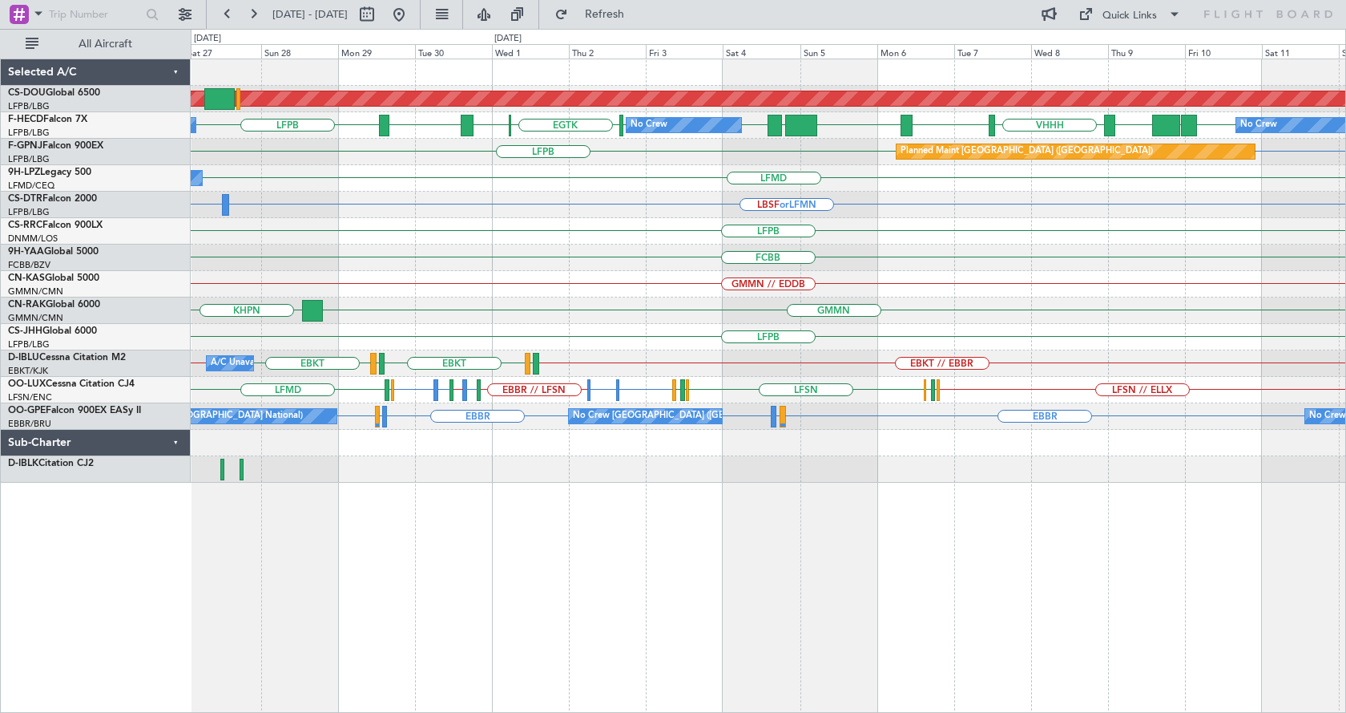
click at [530, 559] on div "Planned Maint London ([GEOGRAPHIC_DATA]) LFPB VHHH RPLL WSSL HEGN LFPB LFPB [GE…" at bounding box center [769, 386] width 1156 height 654
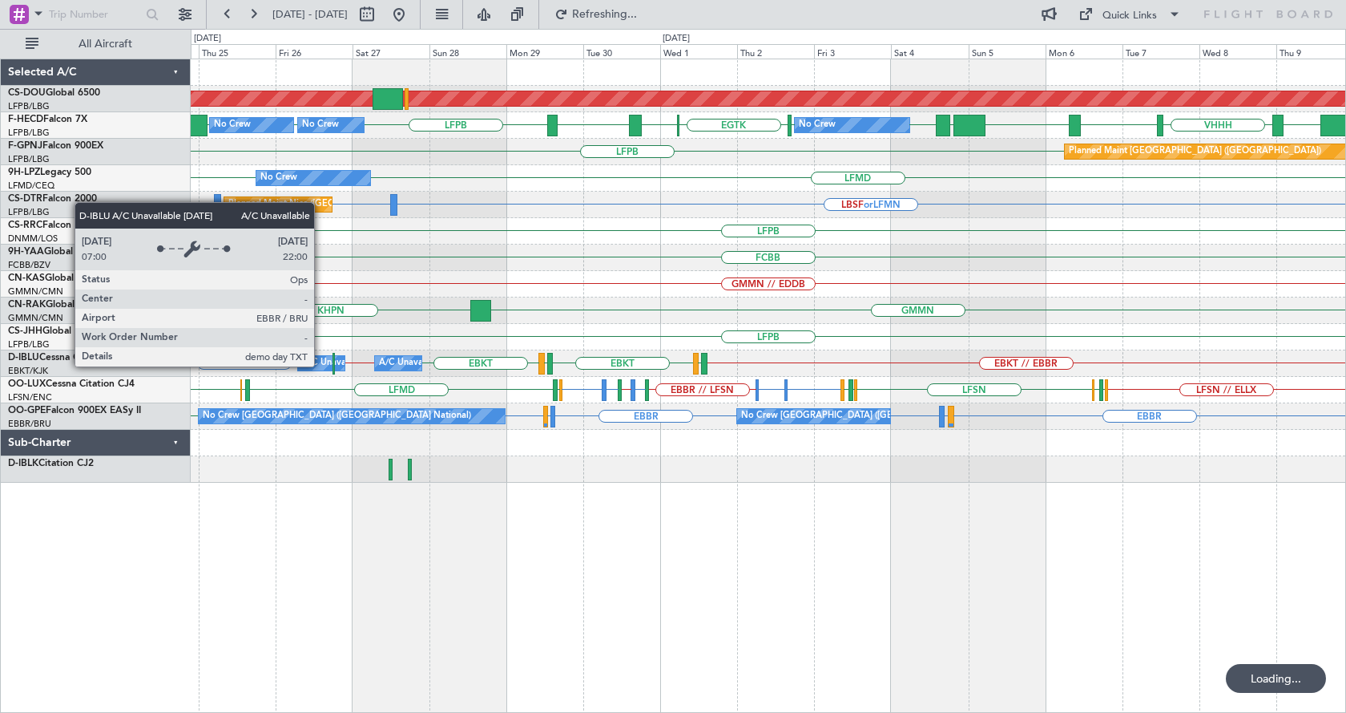
click at [690, 662] on div "Planned Maint London ([GEOGRAPHIC_DATA]) No Crew No Crew No Crew LFPB LFPB LFPB…" at bounding box center [769, 386] width 1156 height 654
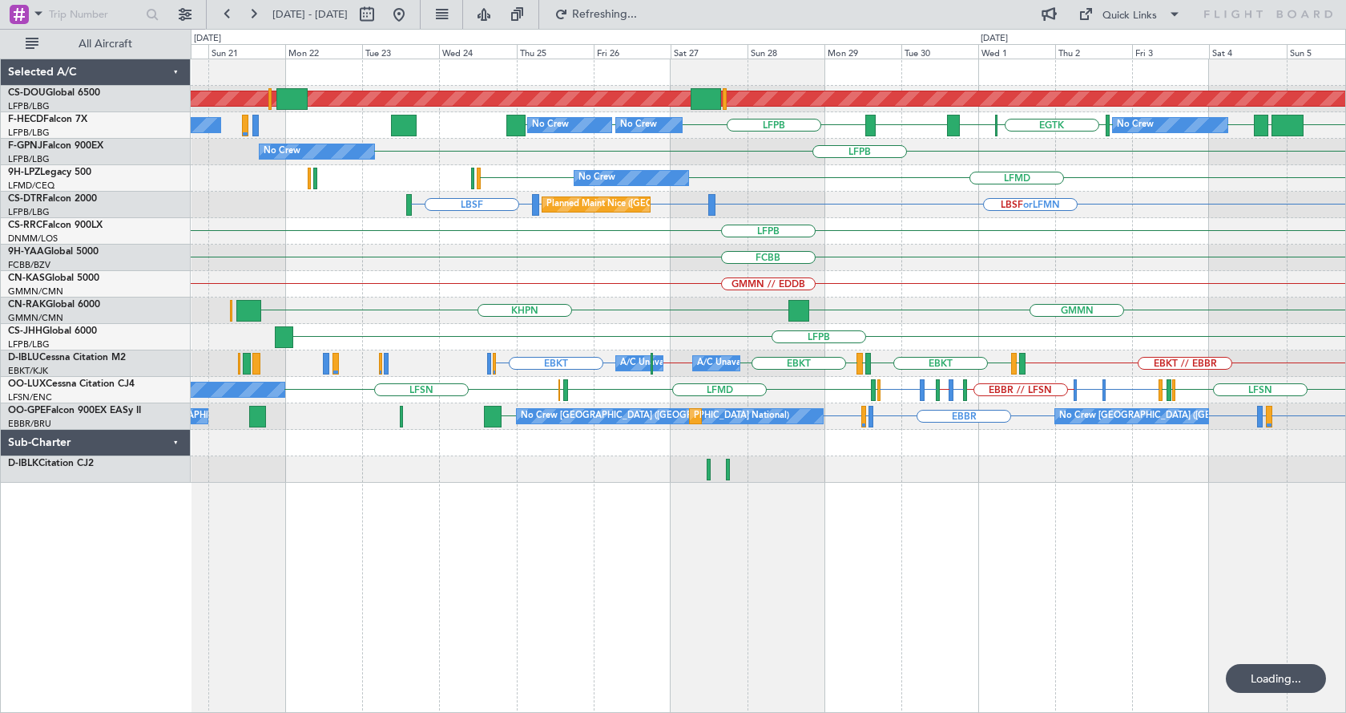
click at [1010, 659] on div "Planned Maint London ([GEOGRAPHIC_DATA]) WSSL HEGN LFPB LFPB [GEOGRAPHIC_DATA] …" at bounding box center [769, 386] width 1156 height 654
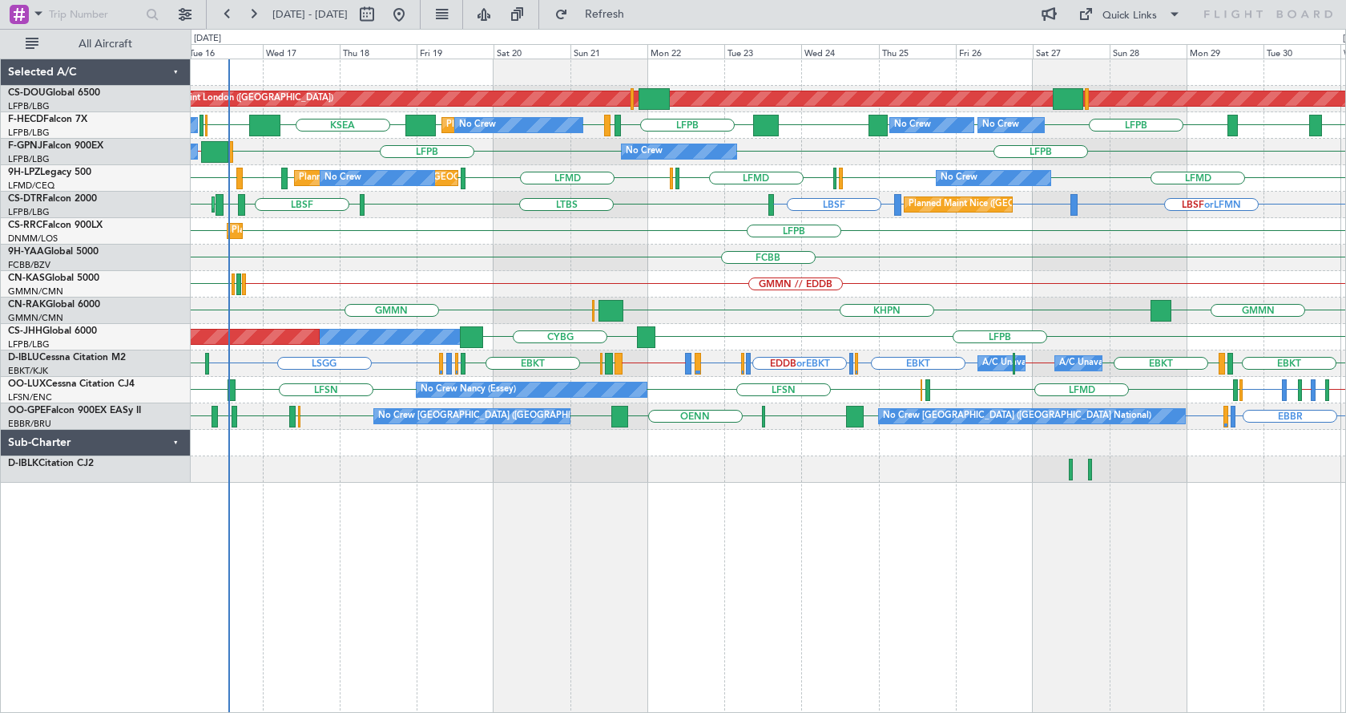
click at [660, 626] on div "Planned Maint London ([GEOGRAPHIC_DATA]) Planned Maint [GEOGRAPHIC_DATA] ([GEOG…" at bounding box center [769, 386] width 1156 height 654
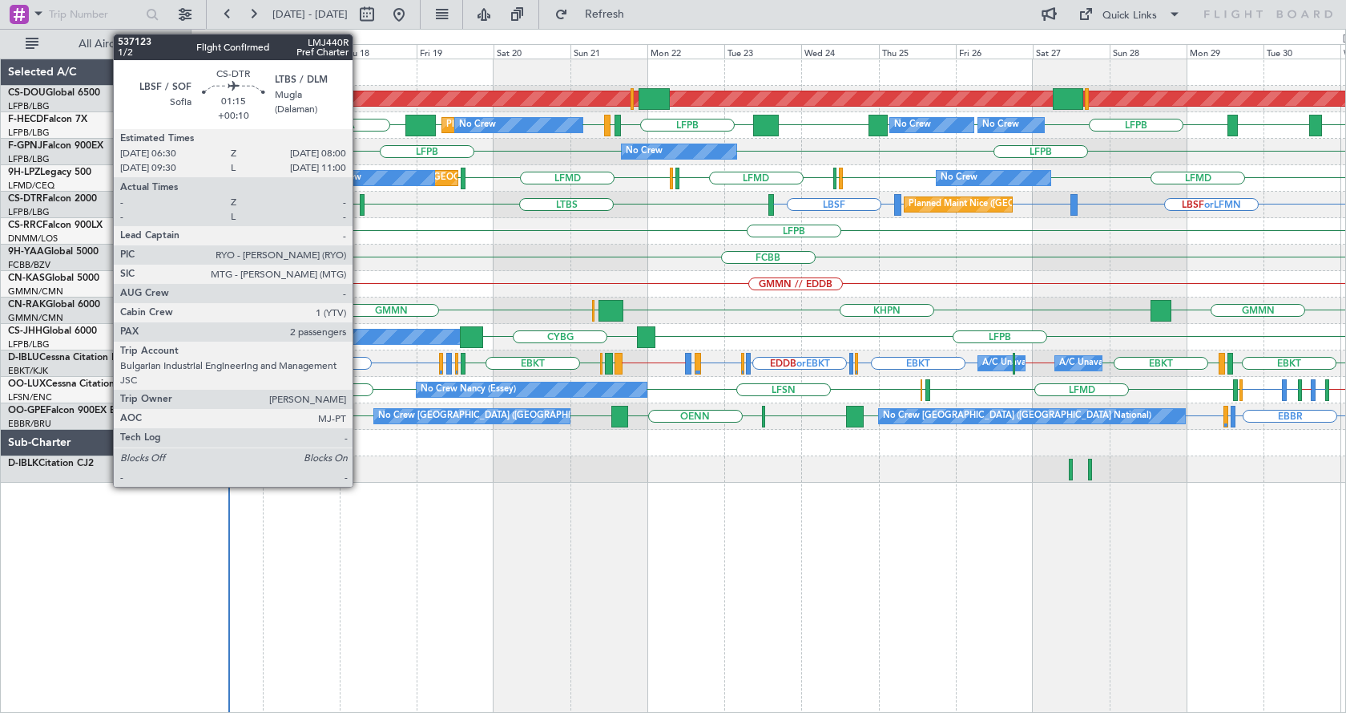
click at [360, 205] on div at bounding box center [363, 205] width 6 height 22
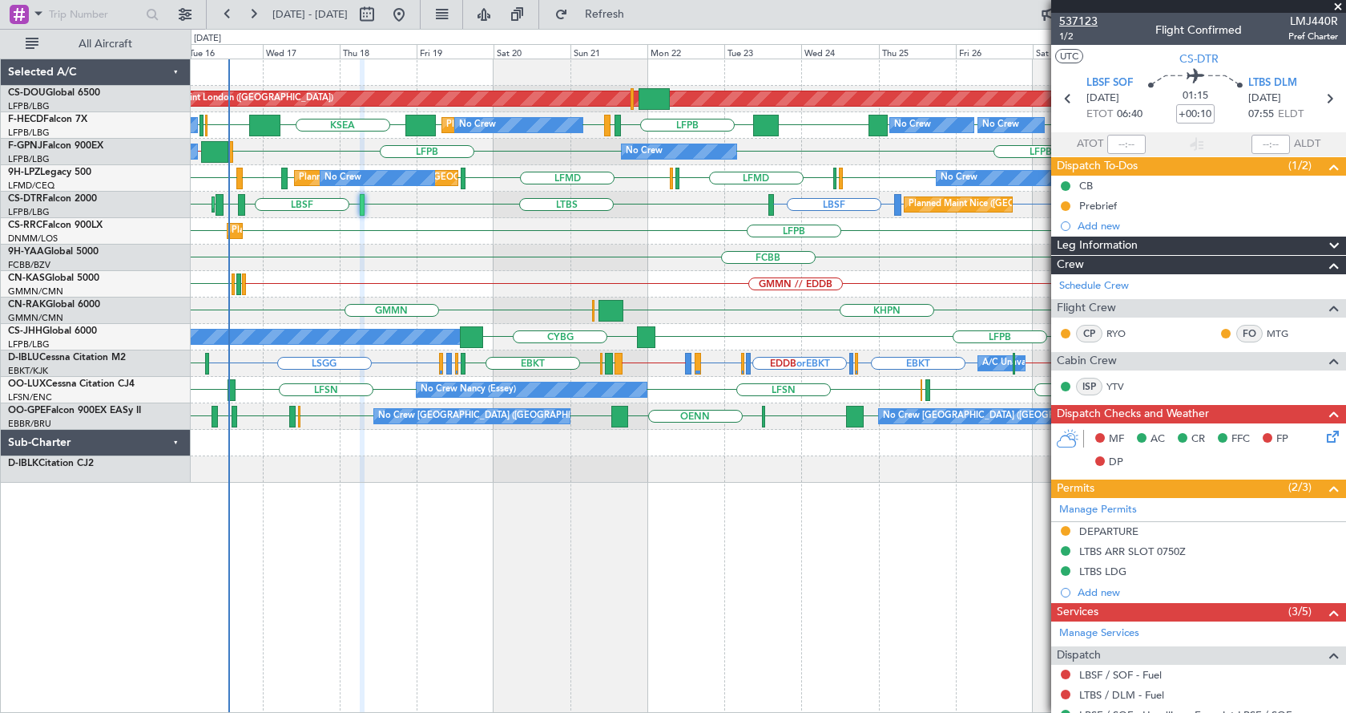
click at [1084, 20] on span "537123" at bounding box center [1079, 21] width 38 height 17
